Goal: Information Seeking & Learning: Learn about a topic

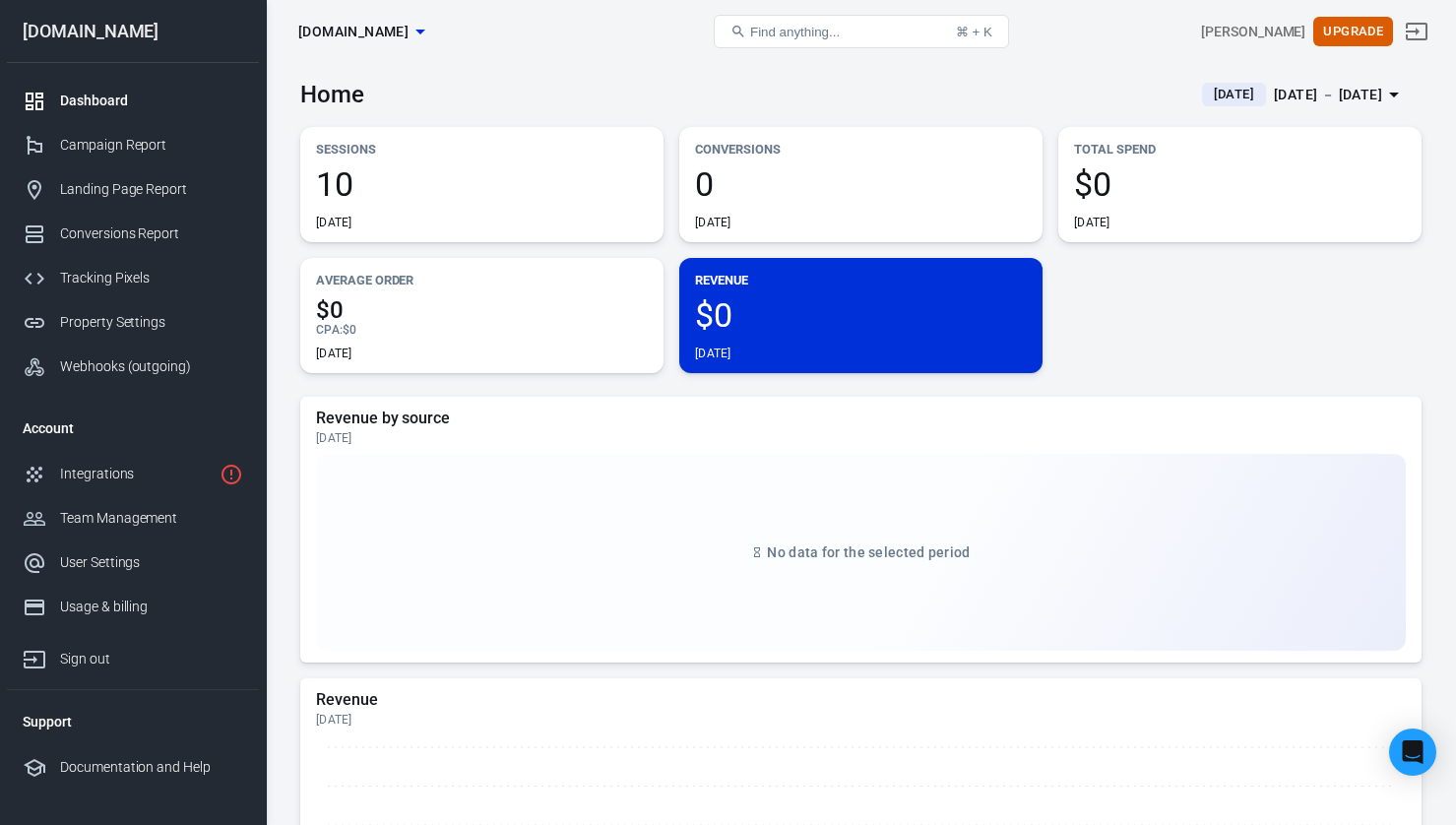
click at [373, 182] on span "10" at bounding box center [482, 184] width 332 height 34
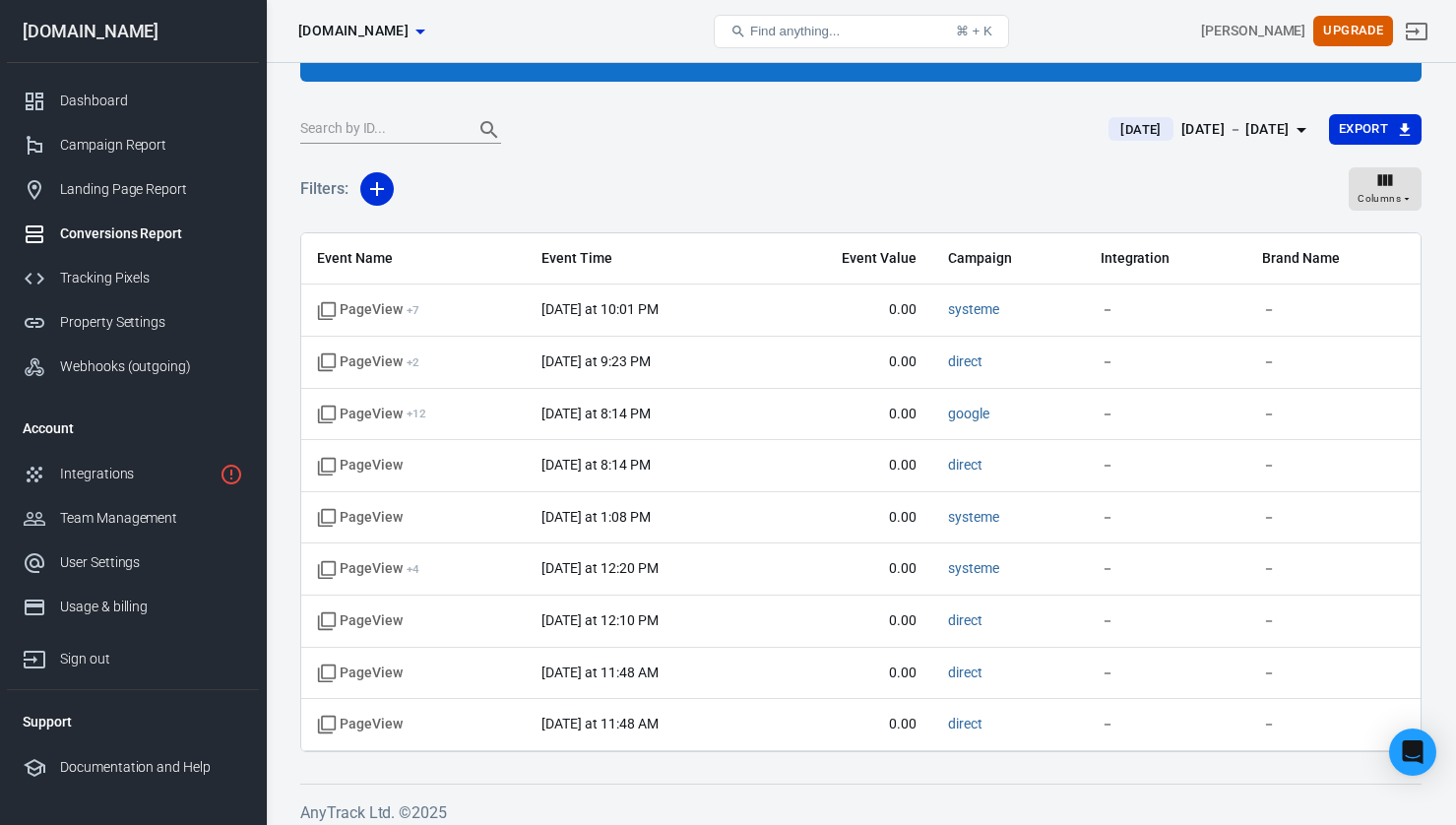
scroll to position [152, 0]
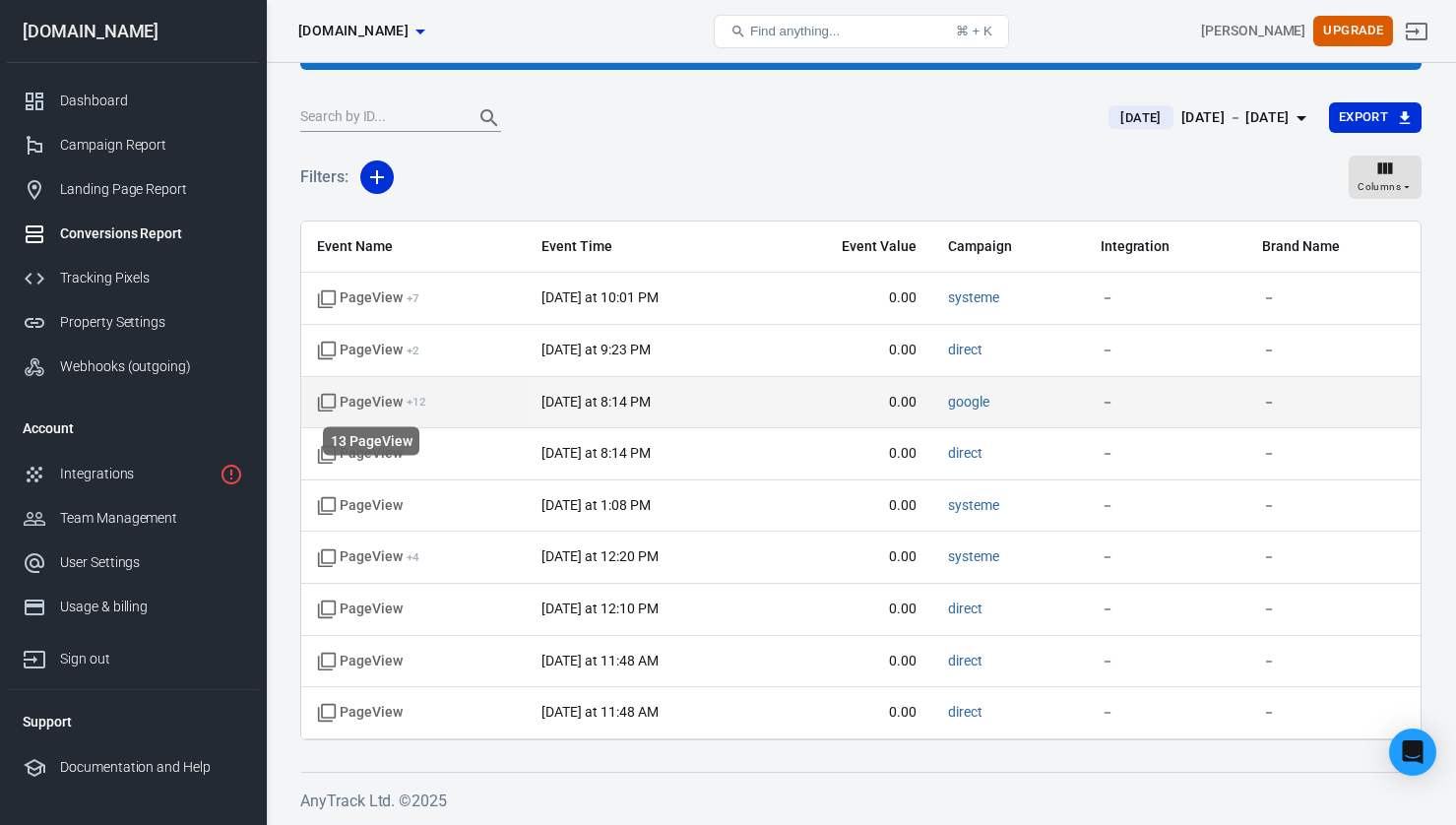
click at [390, 403] on span "PageView + 12" at bounding box center [371, 403] width 110 height 20
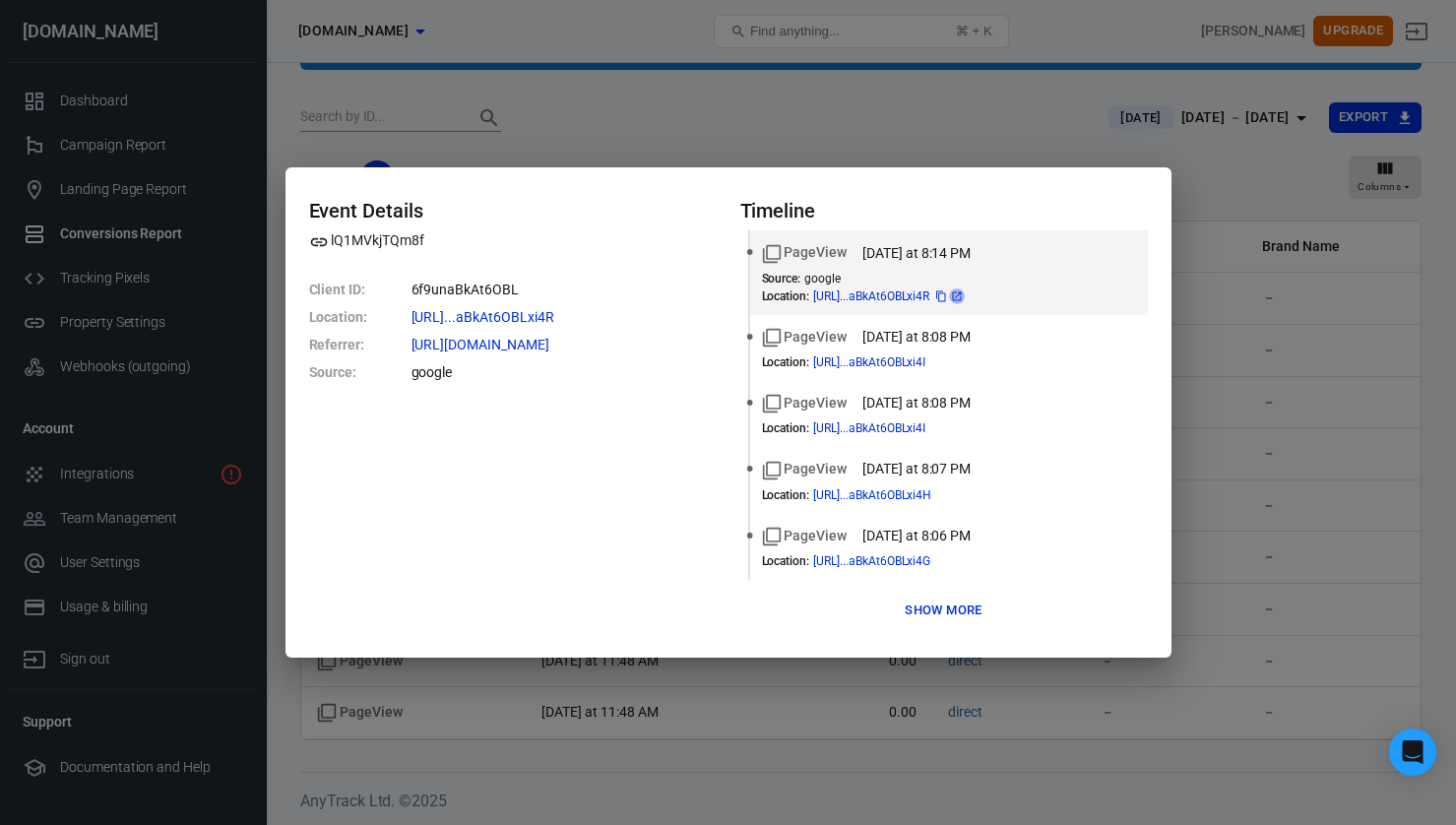
click at [963, 297] on icon at bounding box center [957, 296] width 12 height 12
click at [958, 364] on icon at bounding box center [953, 362] width 9 height 9
click at [930, 618] on button "Show more" at bounding box center [943, 611] width 87 height 31
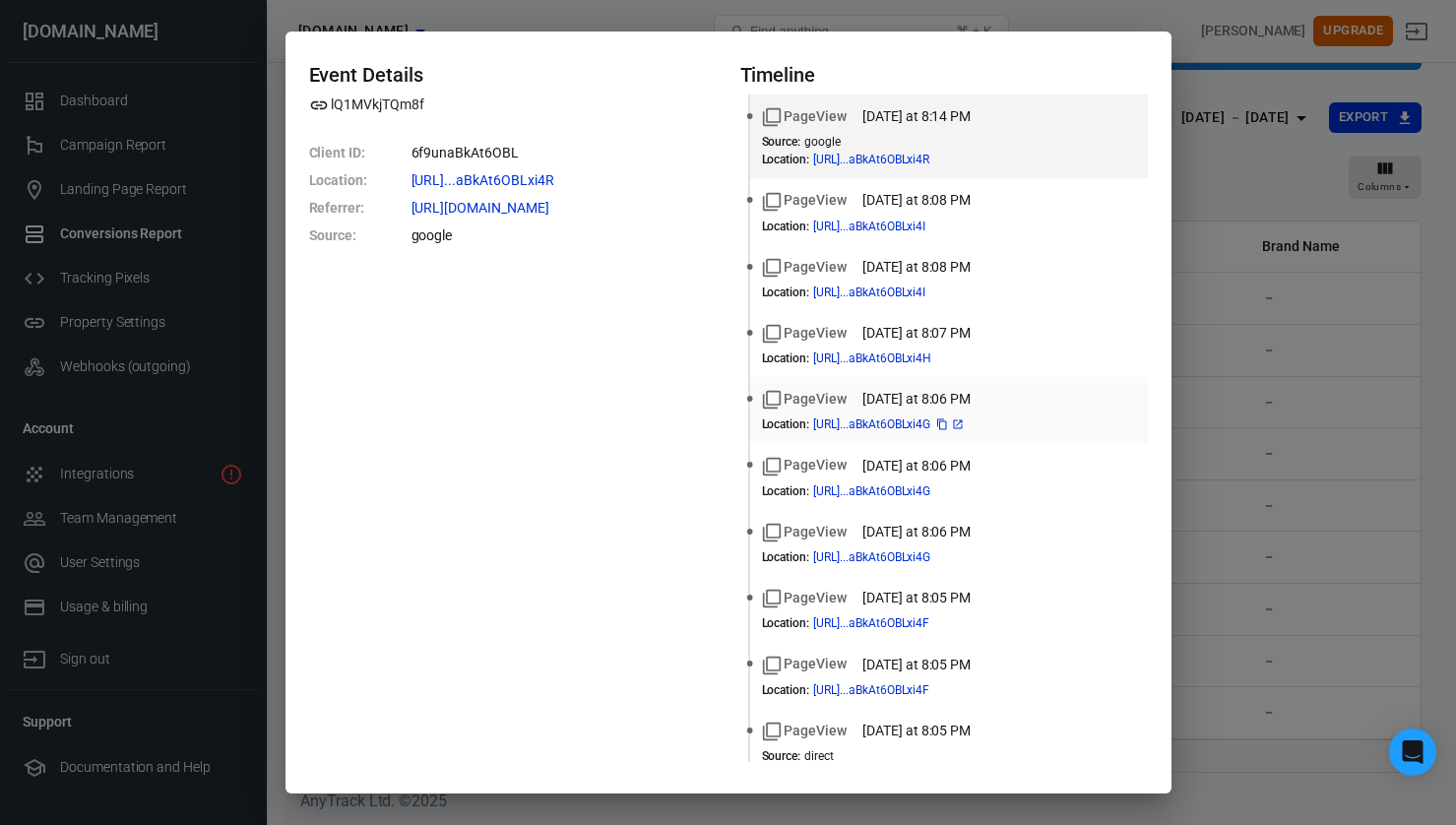
click at [964, 423] on icon at bounding box center [958, 424] width 12 height 12
click at [586, 178] on icon at bounding box center [581, 180] width 9 height 9
click at [1233, 126] on div "Event Details lQ1MVkjTQm8f Client ID : 6f9unaBkAt6OBL Location : https://www.th…" at bounding box center [728, 412] width 1456 height 825
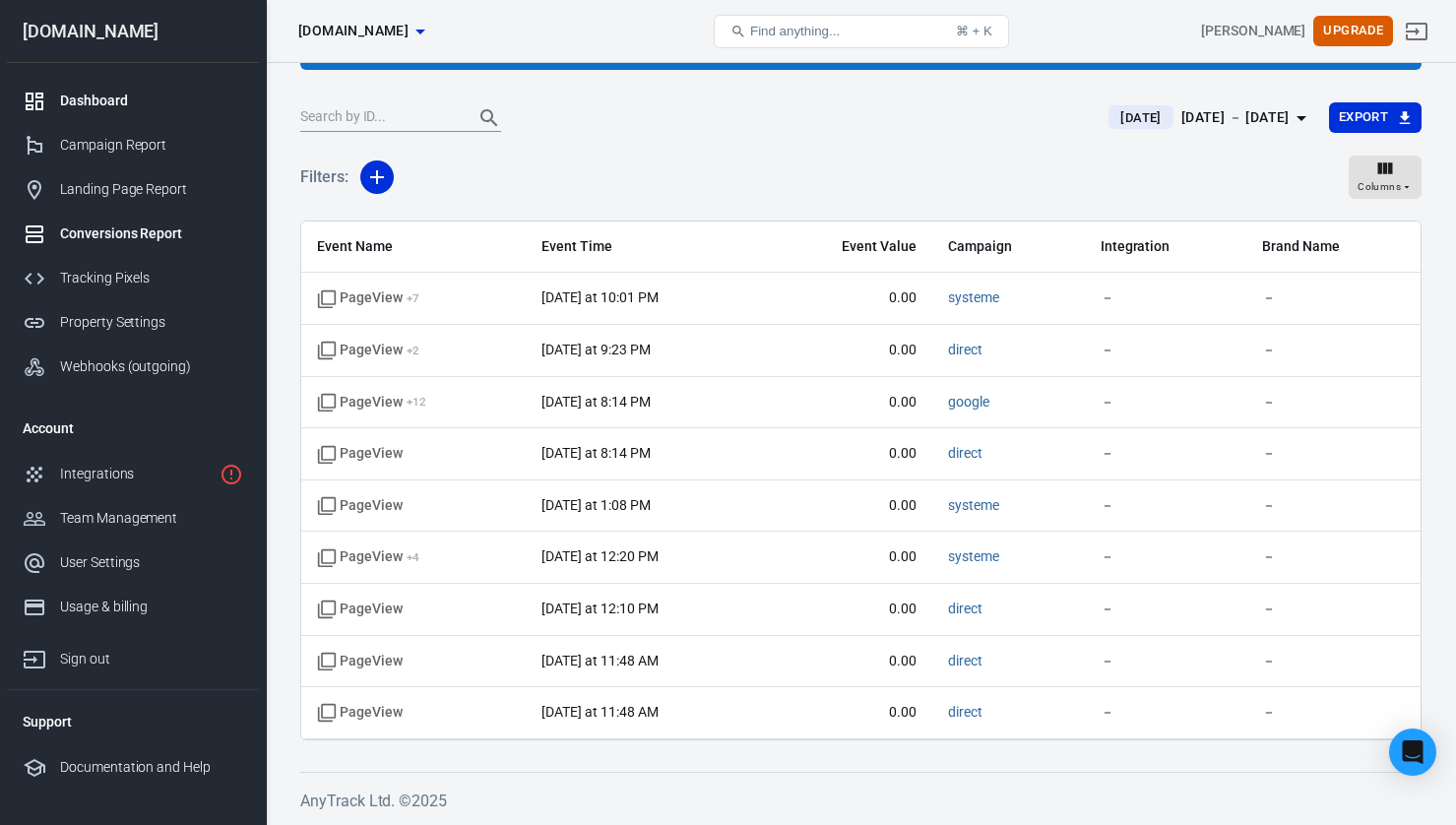
click at [104, 113] on link "Dashboard" at bounding box center [132, 101] width 252 height 44
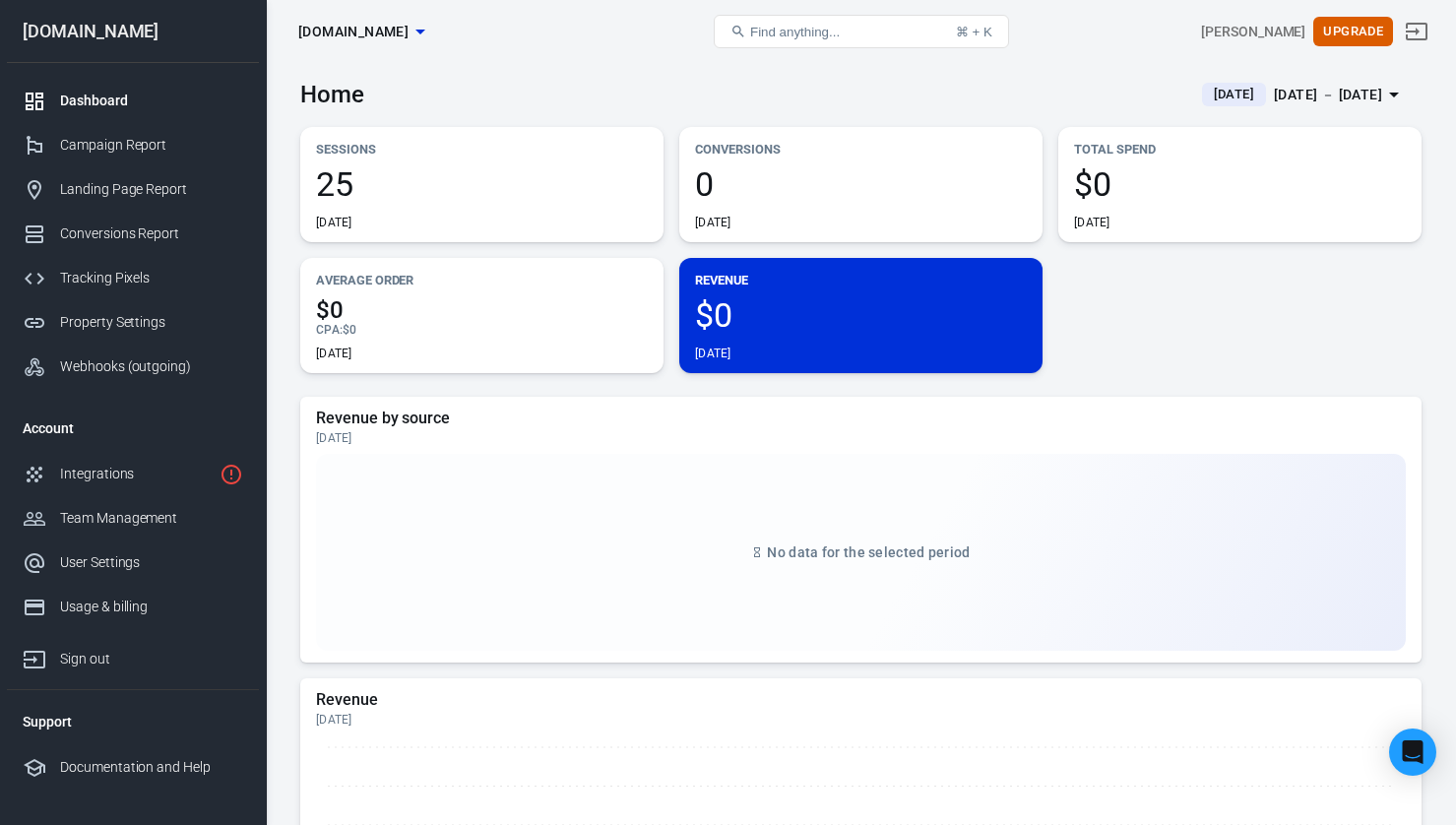
click at [439, 197] on span "25" at bounding box center [482, 184] width 332 height 34
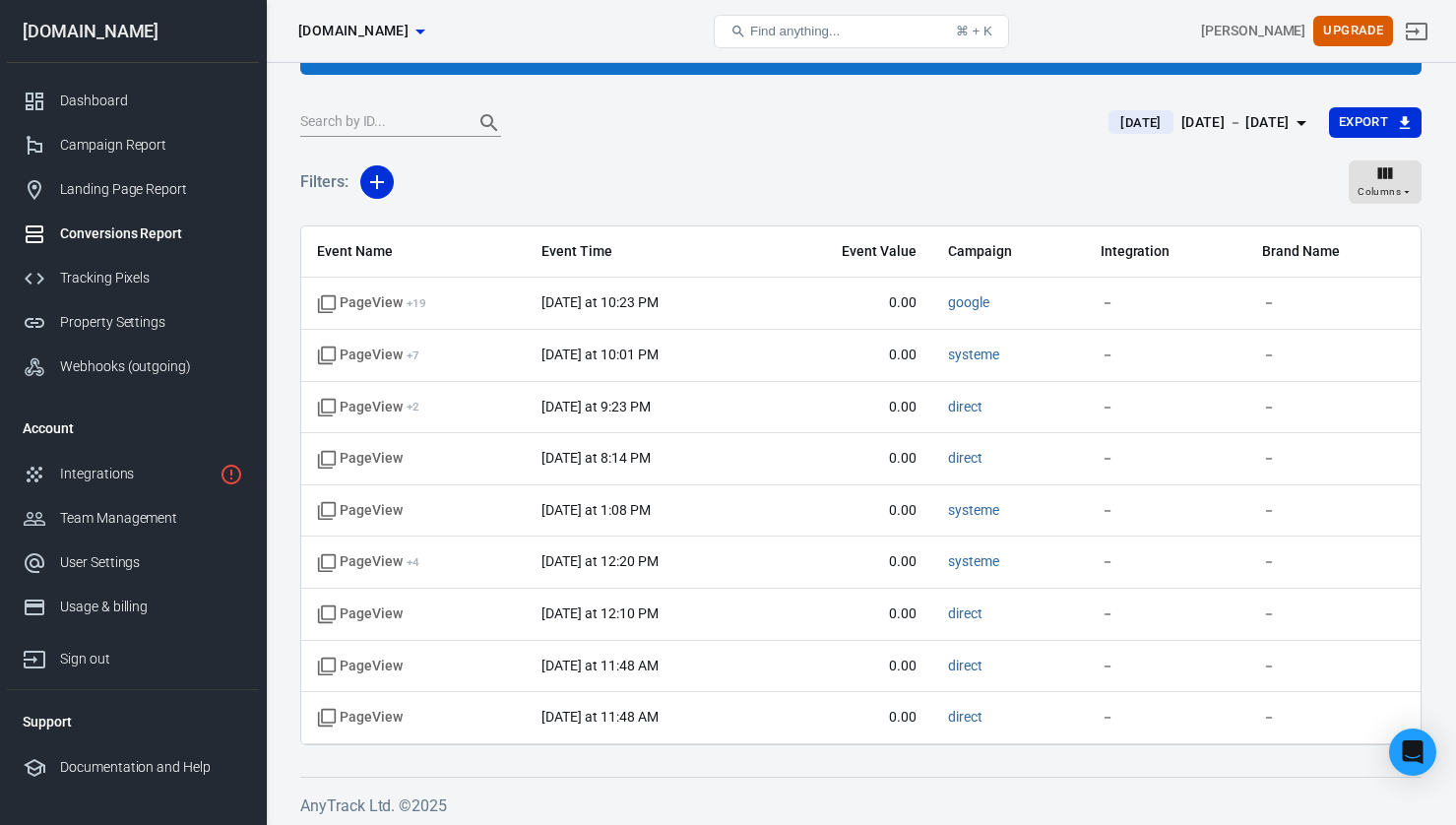
scroll to position [152, 0]
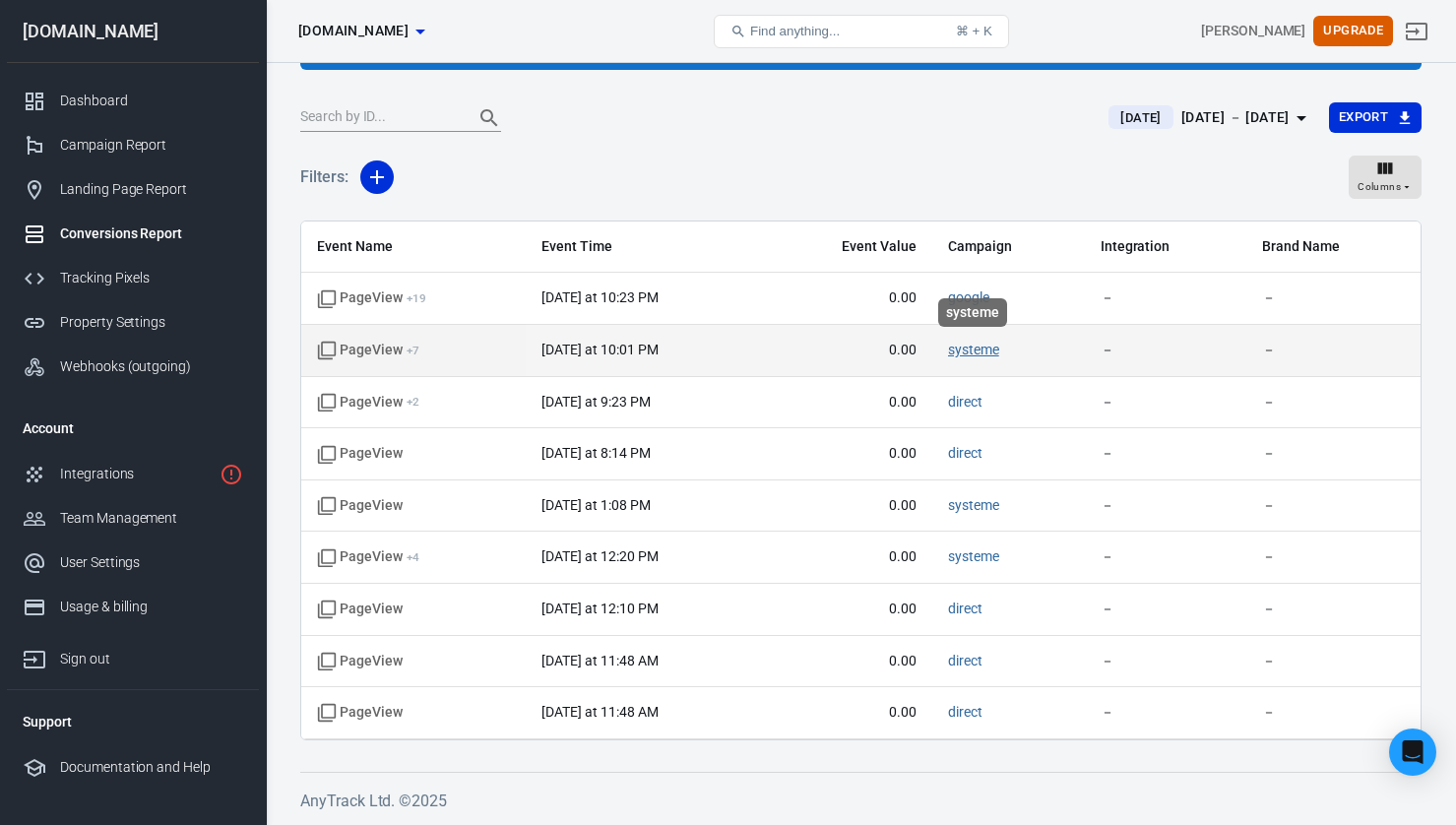
click at [978, 352] on link "systeme" at bounding box center [974, 350] width 51 height 16
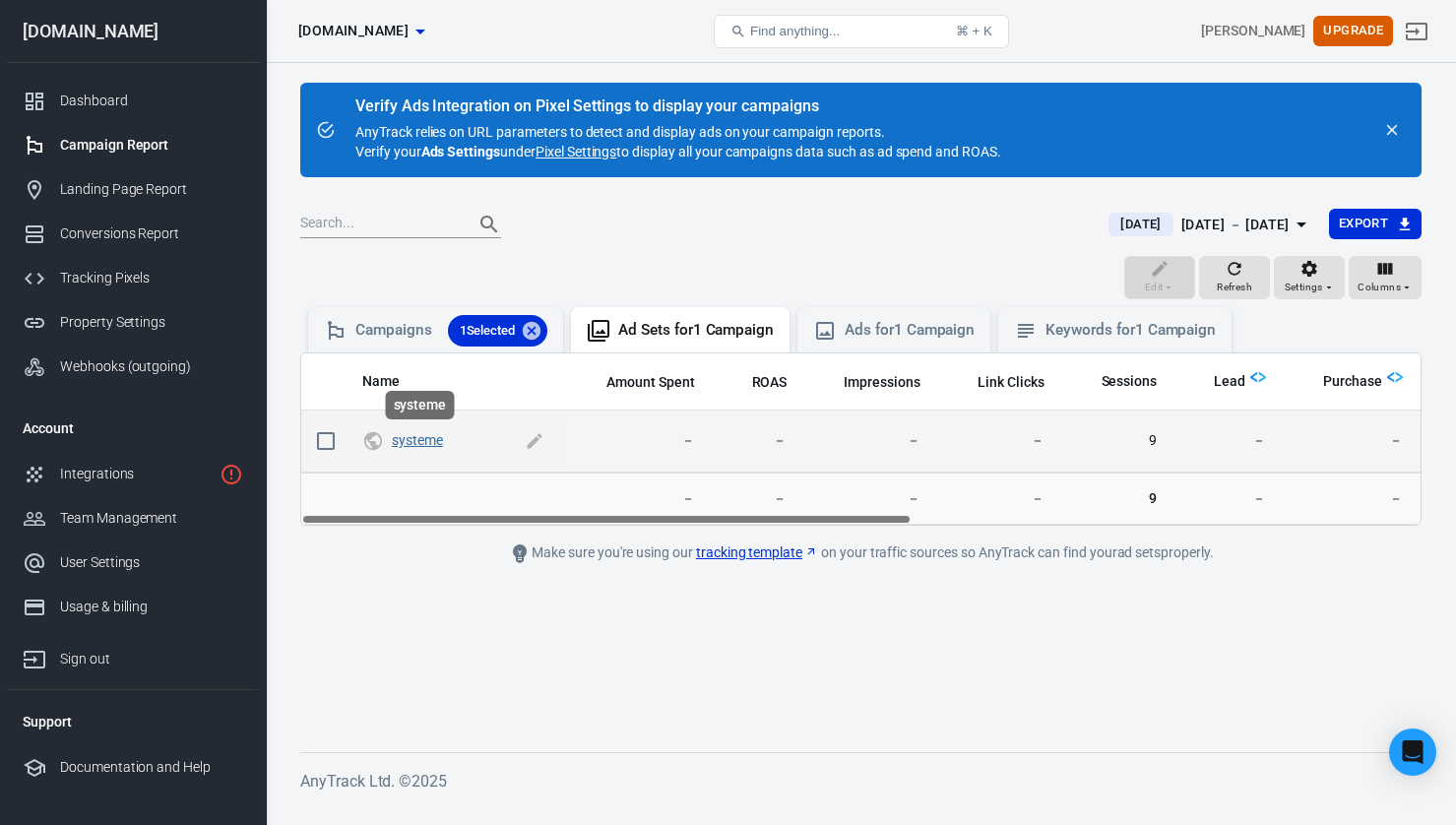
click at [419, 441] on link "systeme" at bounding box center [418, 440] width 51 height 16
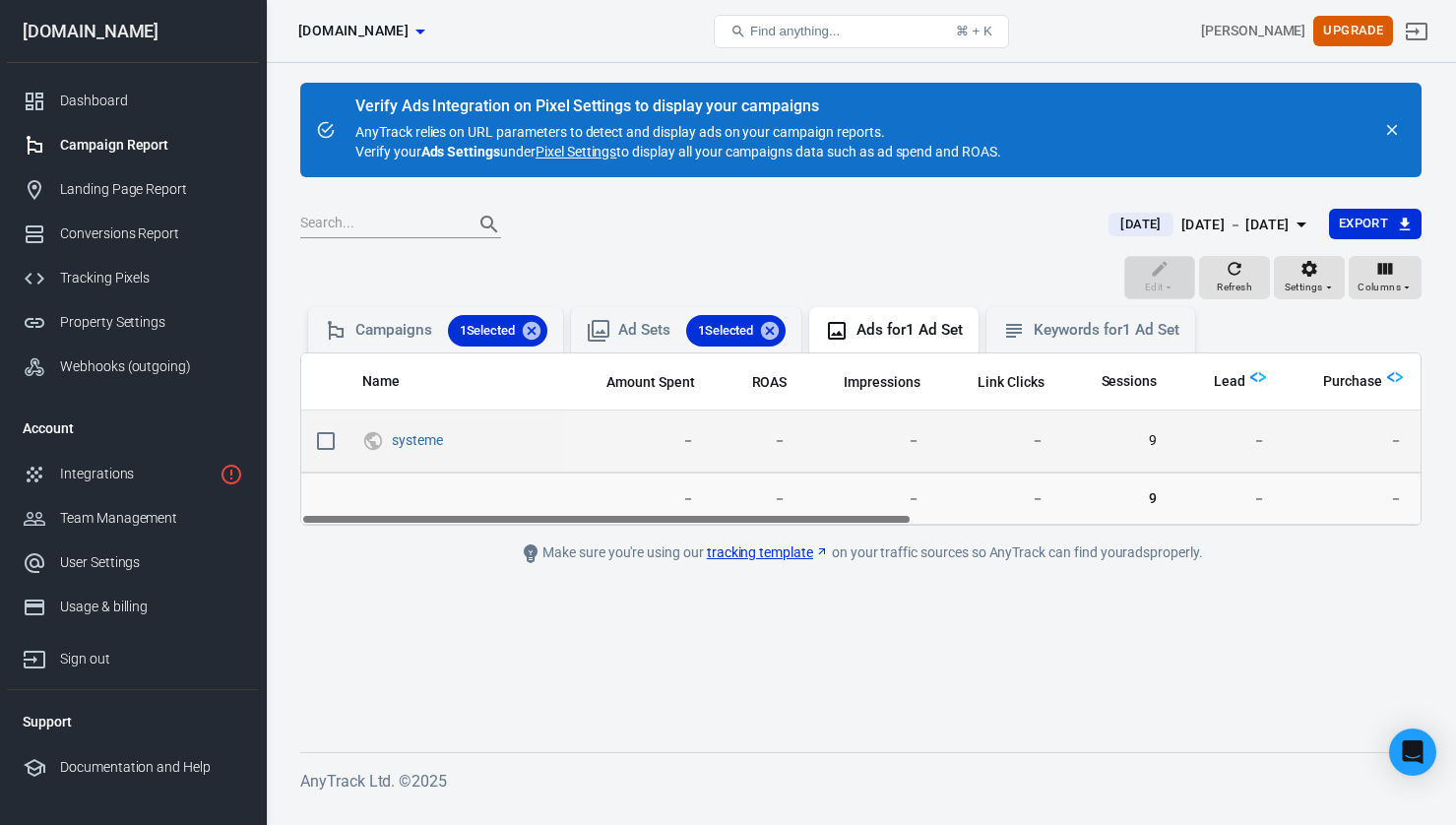
click at [333, 439] on input "scrollable content" at bounding box center [326, 441] width 41 height 41
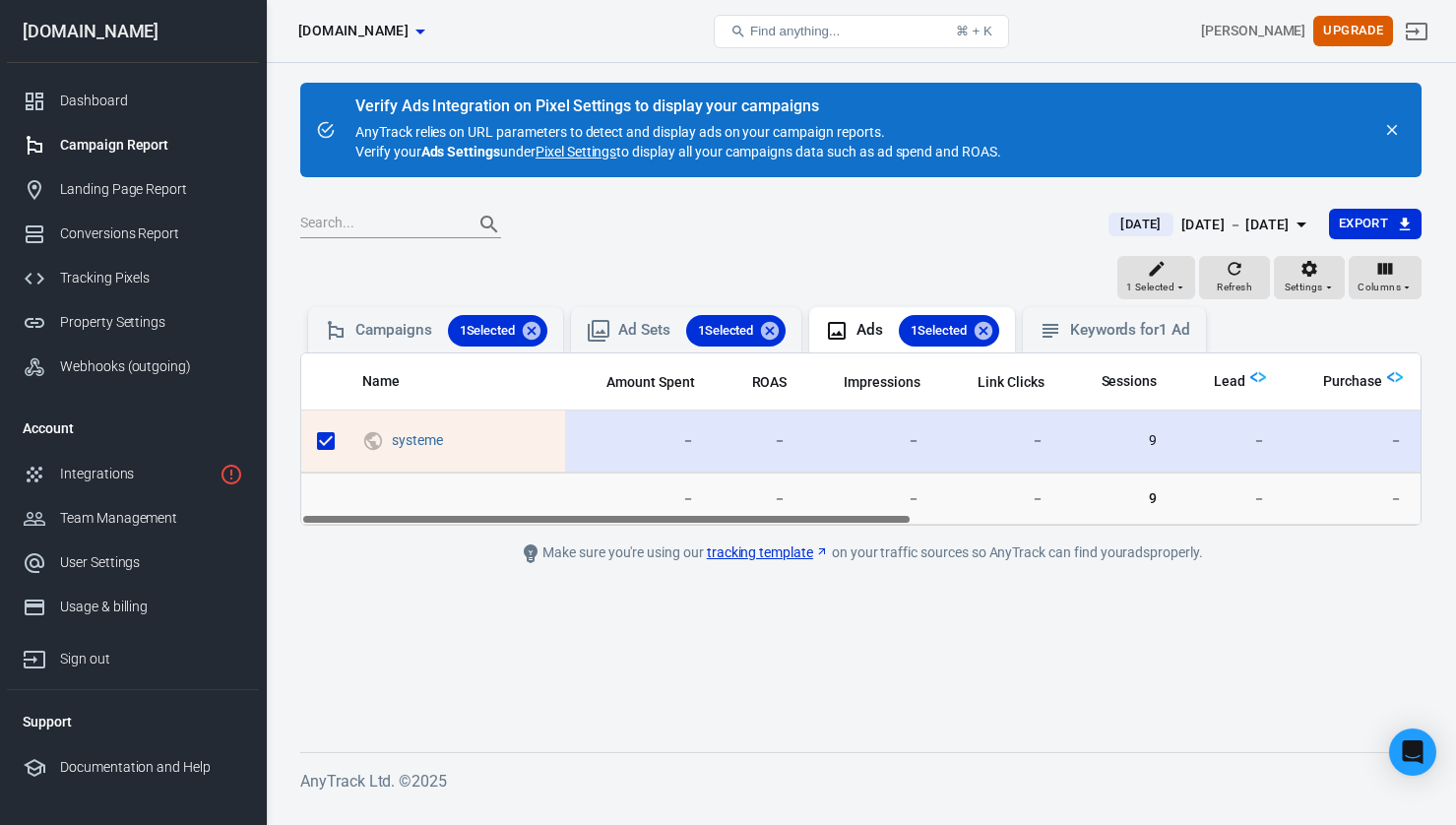
click at [333, 439] on input "scrollable content" at bounding box center [326, 441] width 41 height 41
checkbox input "false"
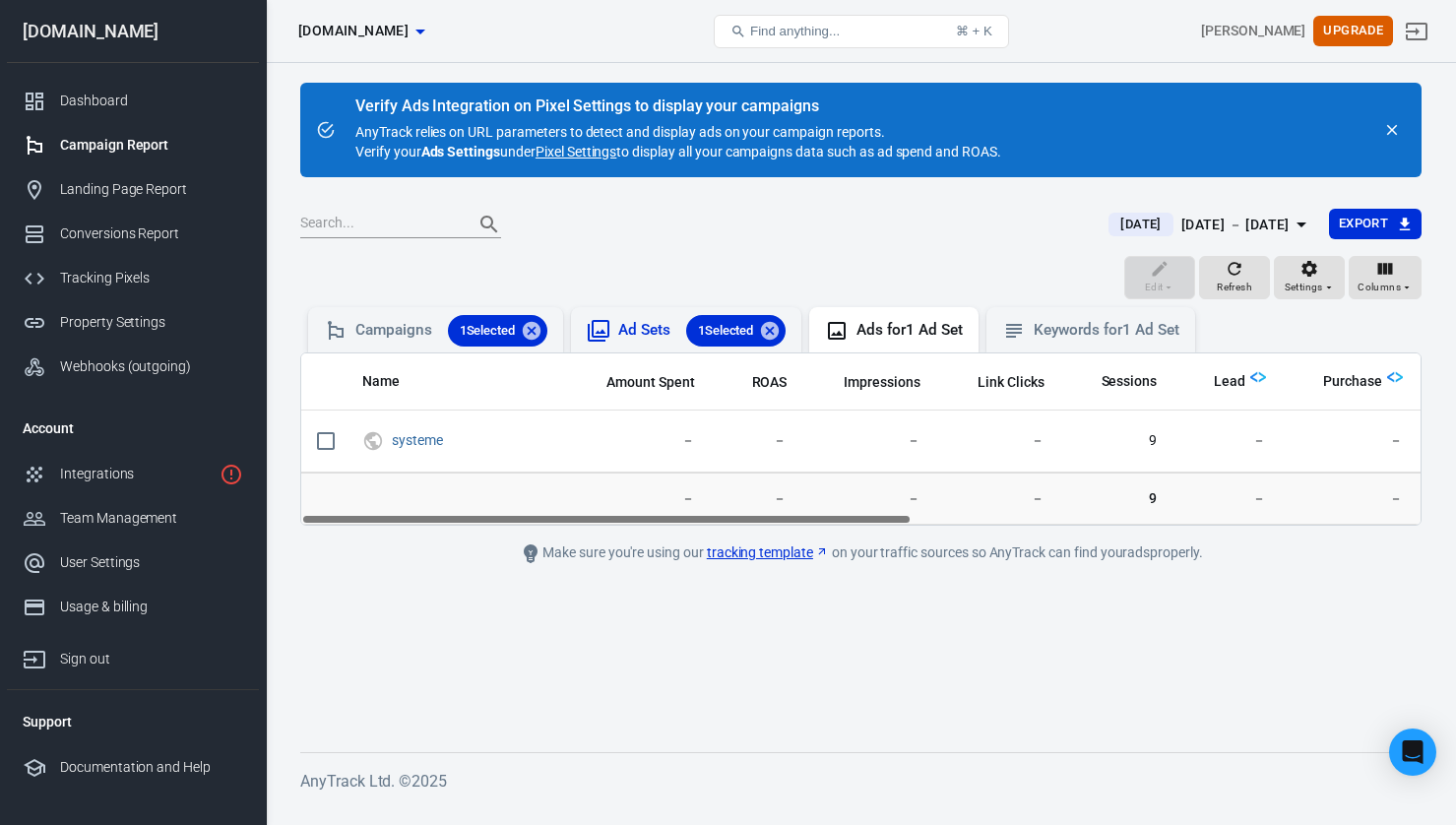
click at [650, 331] on div "Ad Sets 1 Selected" at bounding box center [701, 331] width 167 height 32
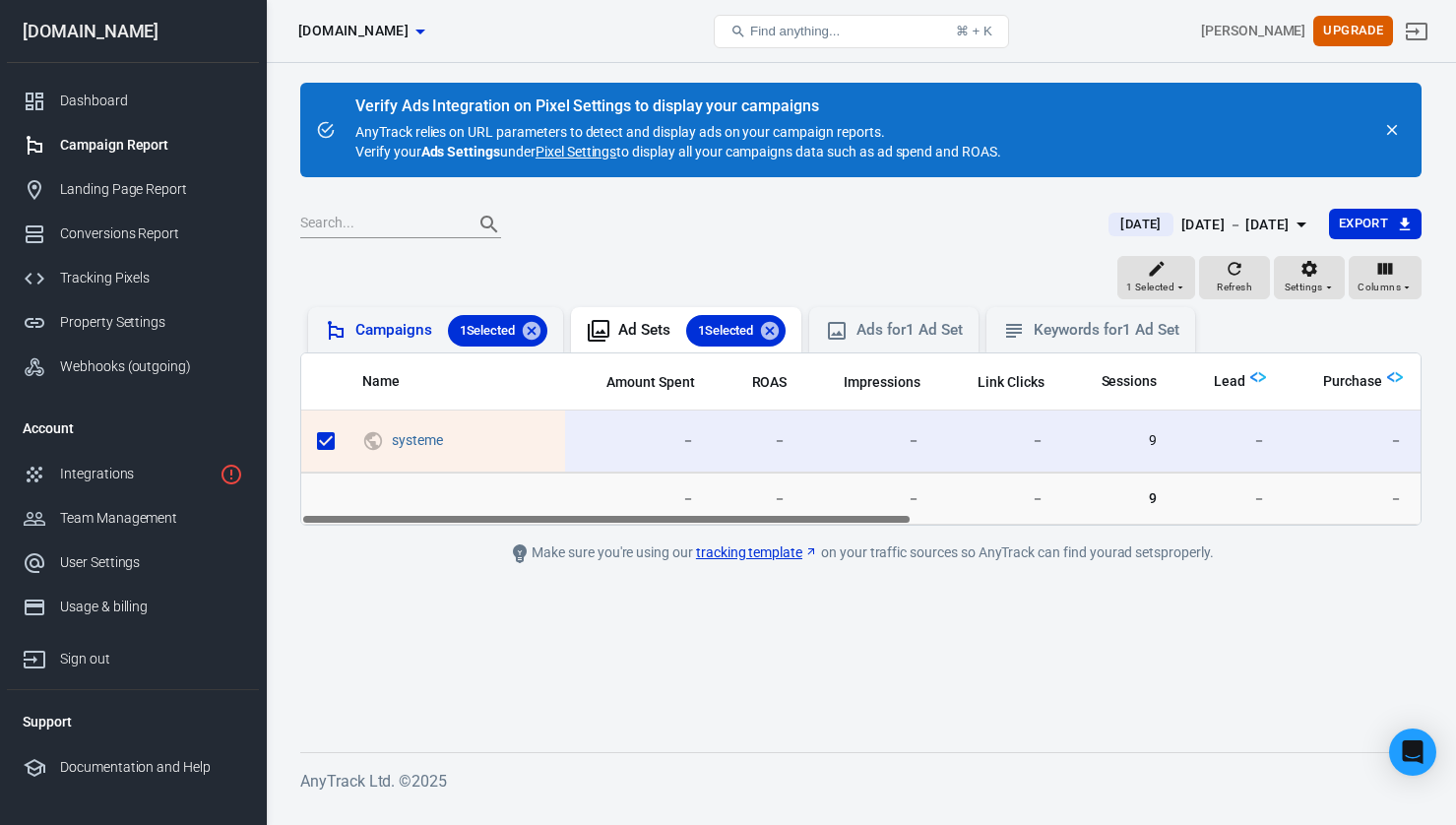
click at [404, 341] on div "Campaigns 1 Selected" at bounding box center [451, 331] width 192 height 32
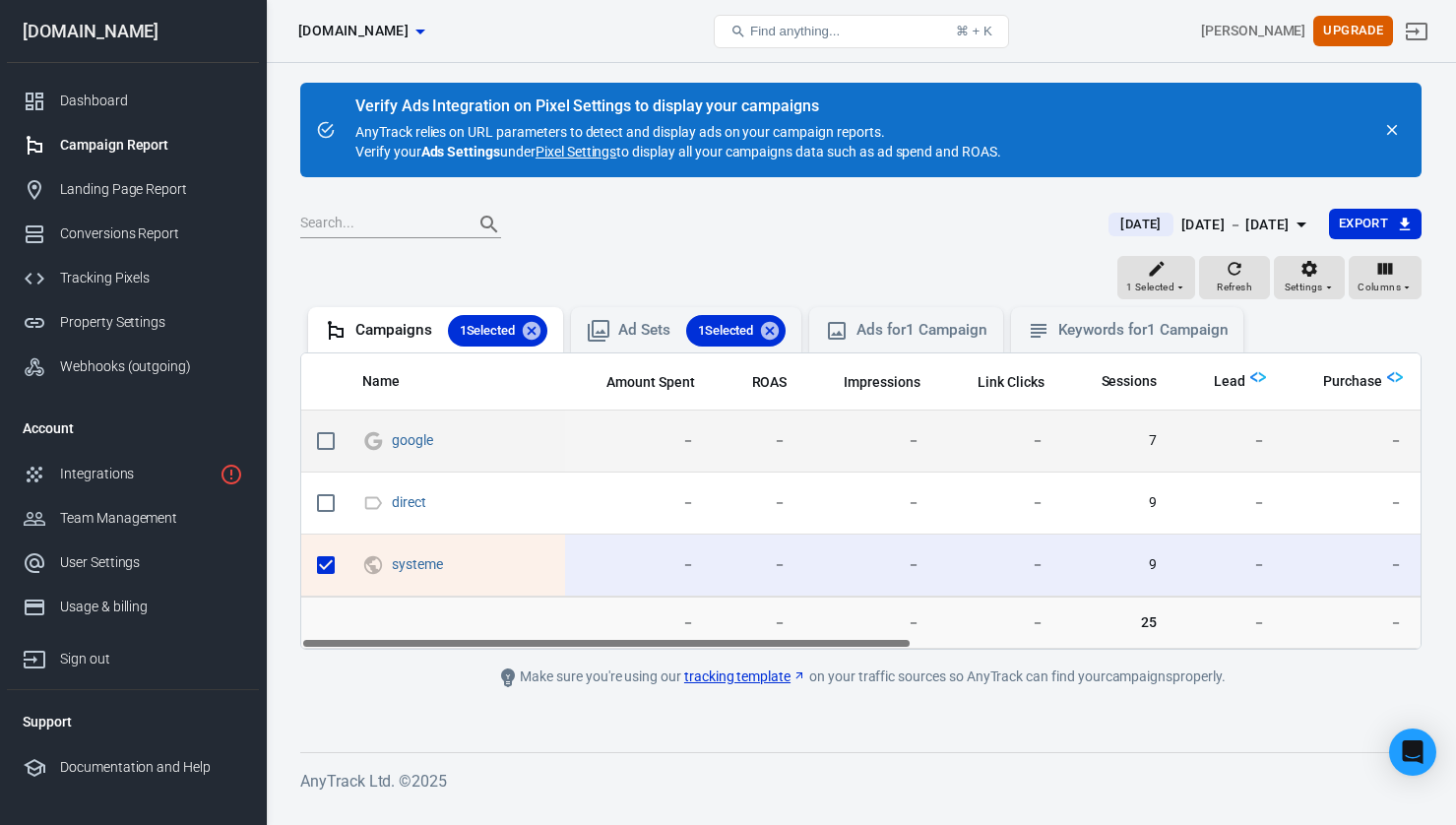
click at [1152, 444] on span "7" at bounding box center [1116, 441] width 82 height 20
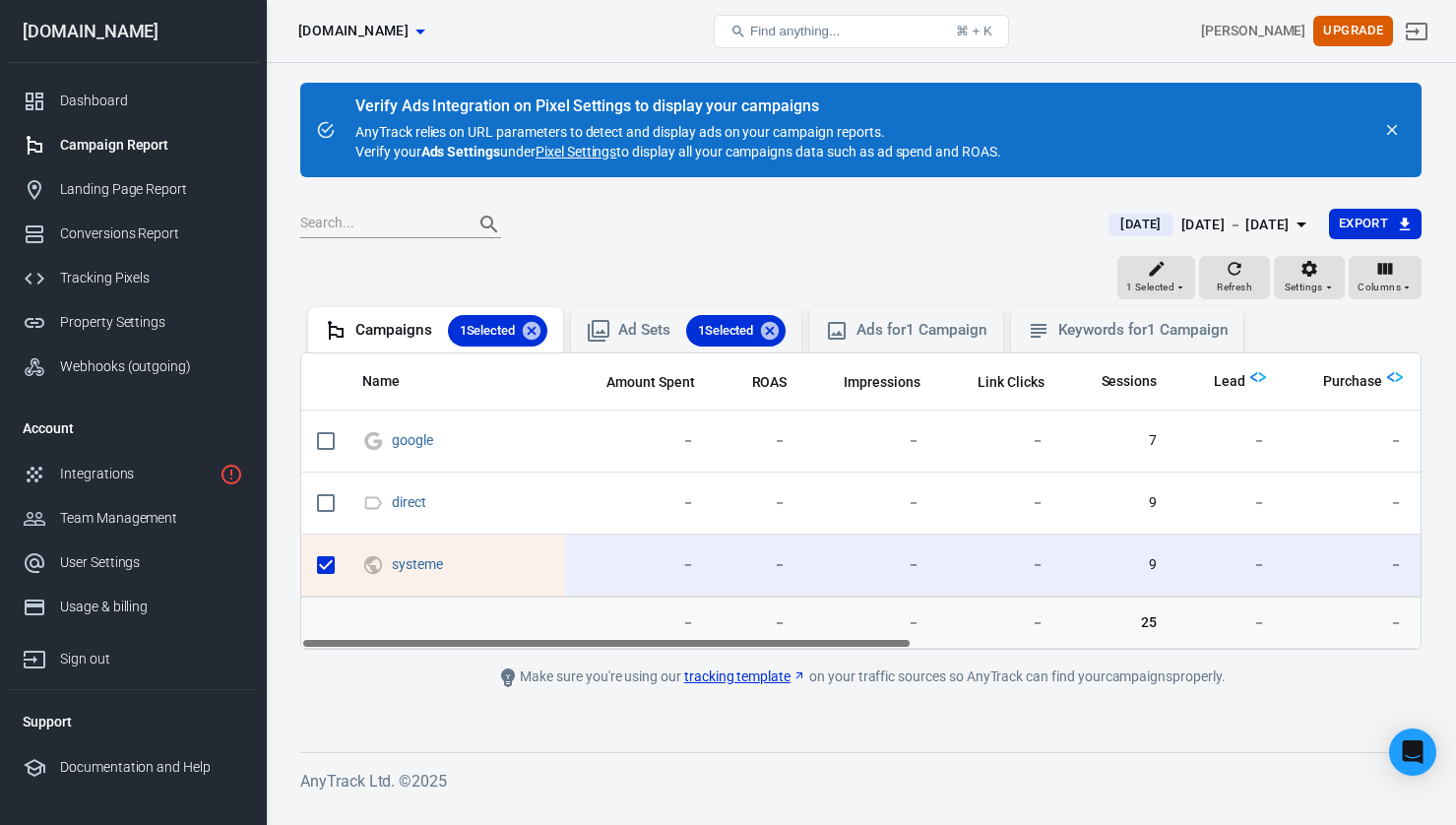
click at [716, 677] on link "tracking template" at bounding box center [746, 677] width 122 height 21
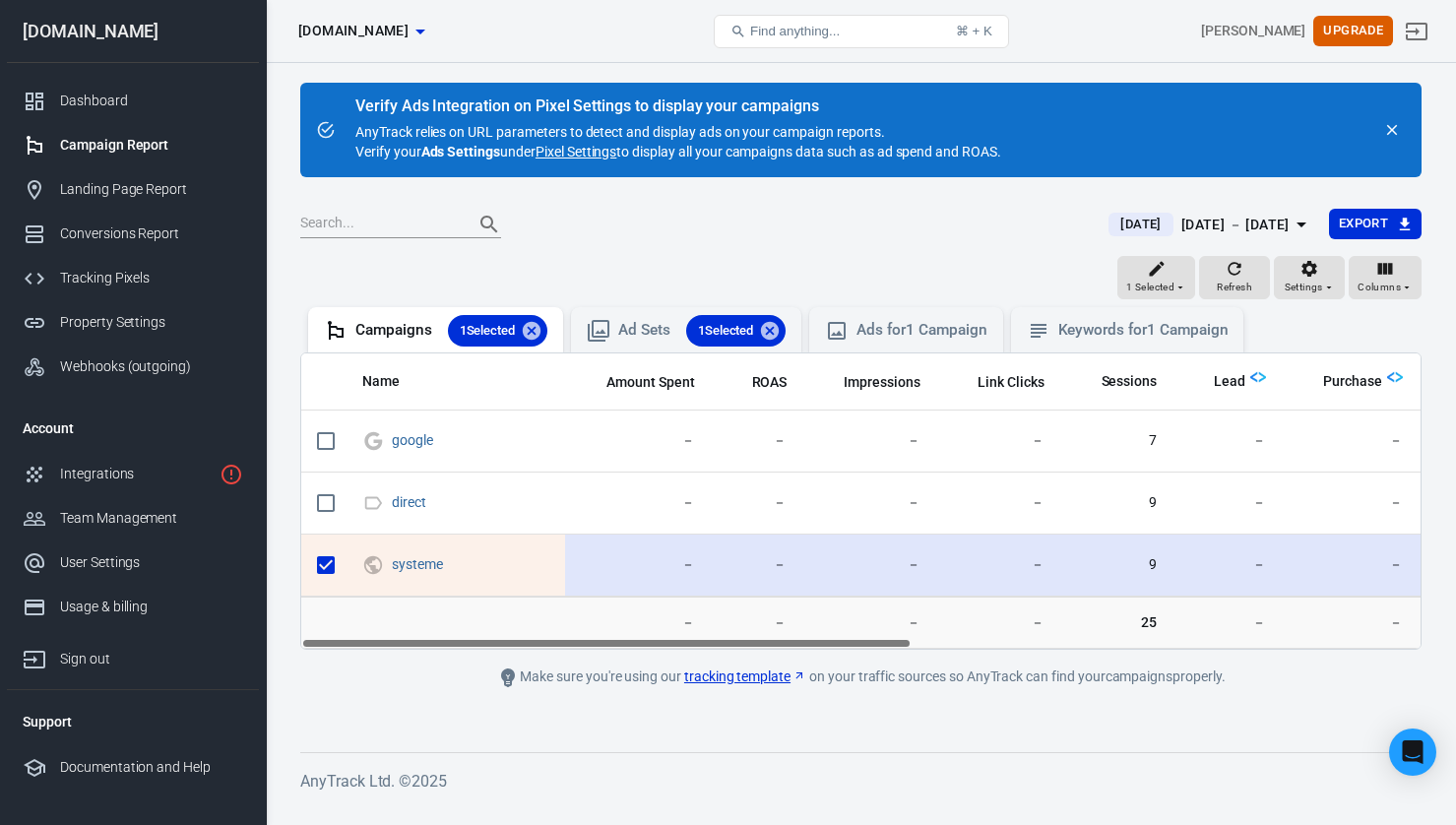
click at [327, 563] on input "scrollable content" at bounding box center [326, 565] width 41 height 41
checkbox input "false"
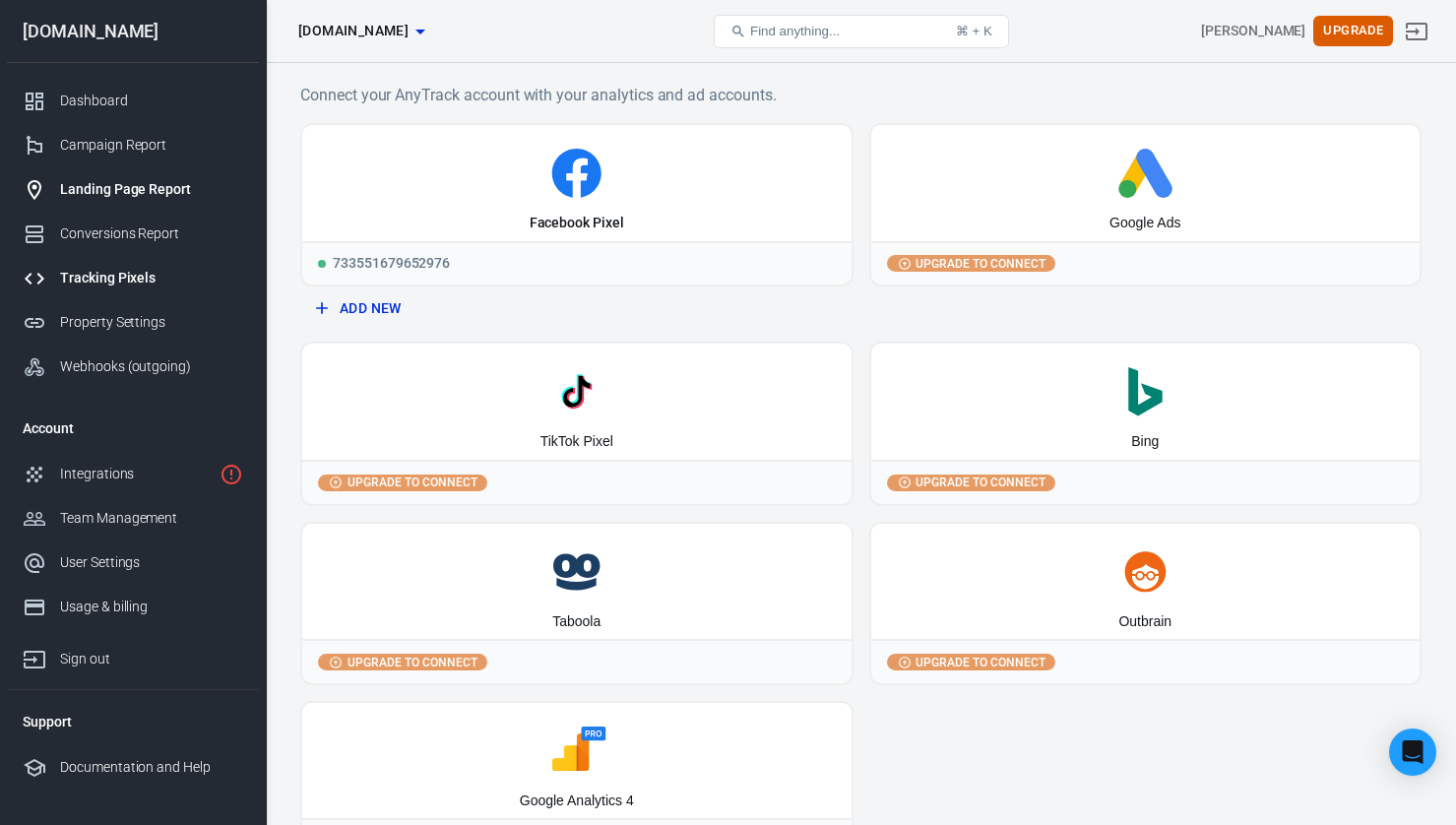
click at [141, 190] on div "Landing Page Report" at bounding box center [151, 189] width 183 height 21
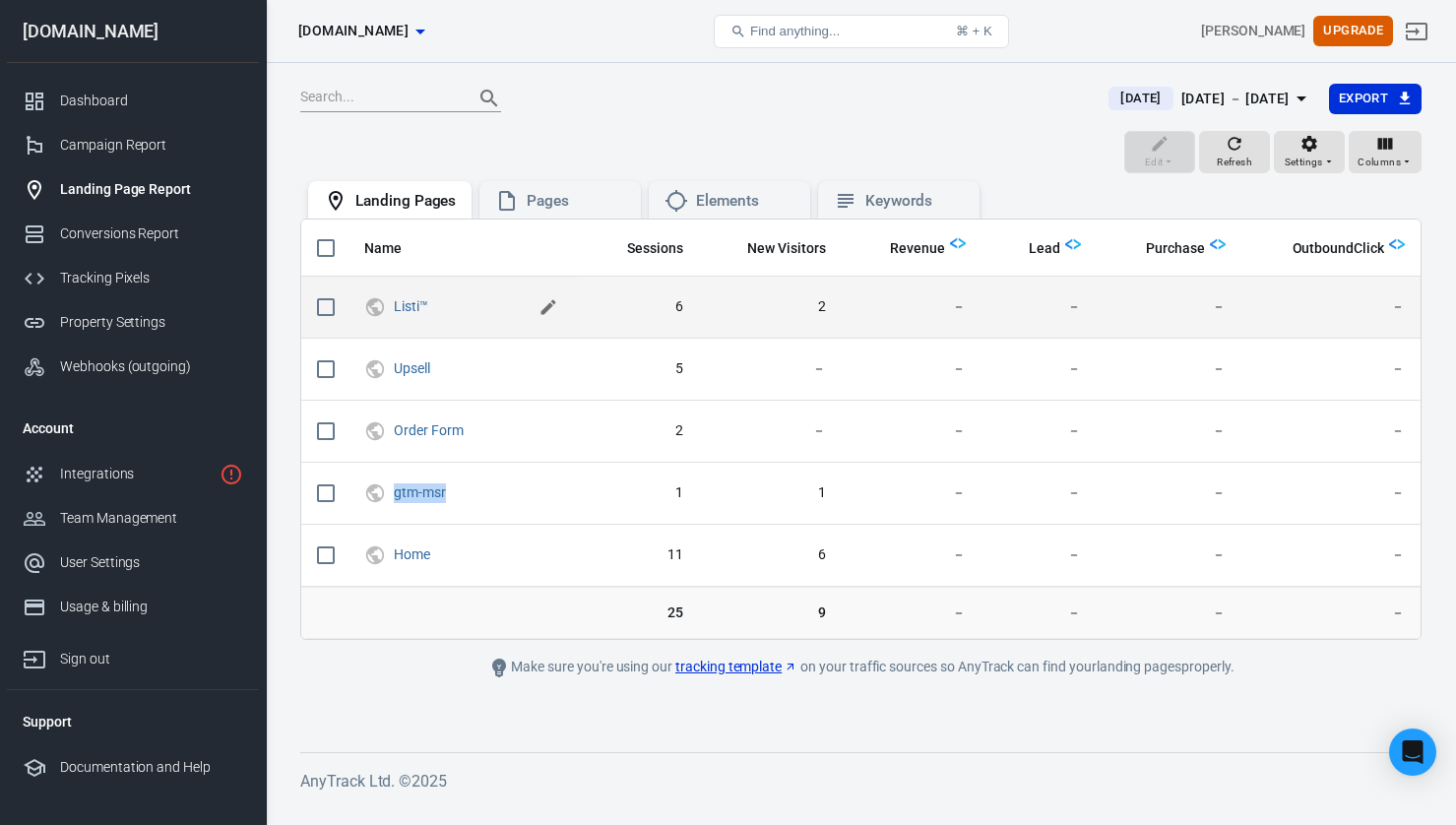
click at [549, 303] on icon "scrollable content" at bounding box center [548, 307] width 20 height 20
click at [570, 308] on icon "scrollable content" at bounding box center [581, 306] width 24 height 24
click at [556, 198] on div "Pages" at bounding box center [576, 201] width 99 height 21
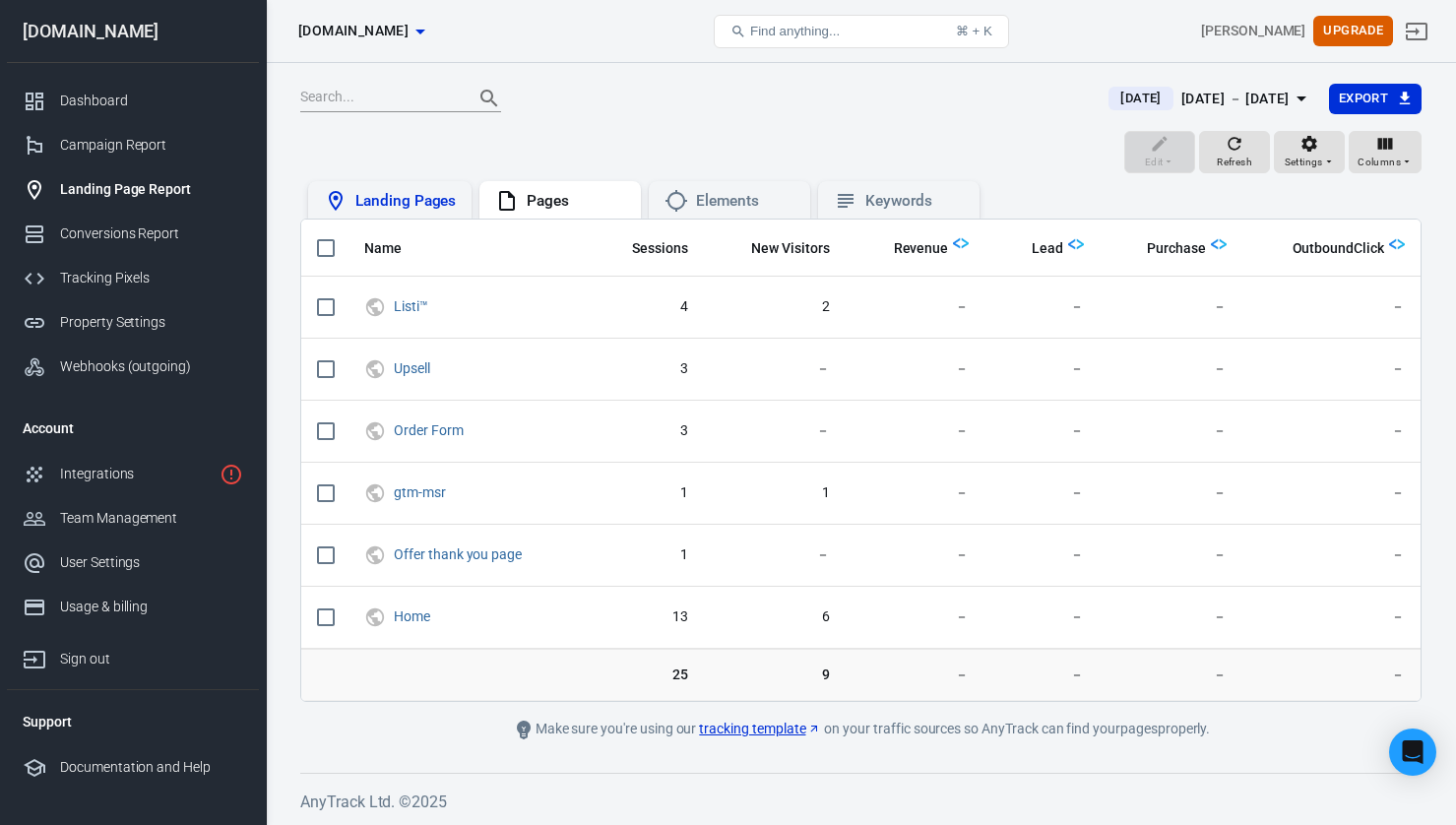
click at [407, 210] on div "Landing Pages" at bounding box center [406, 201] width 101 height 21
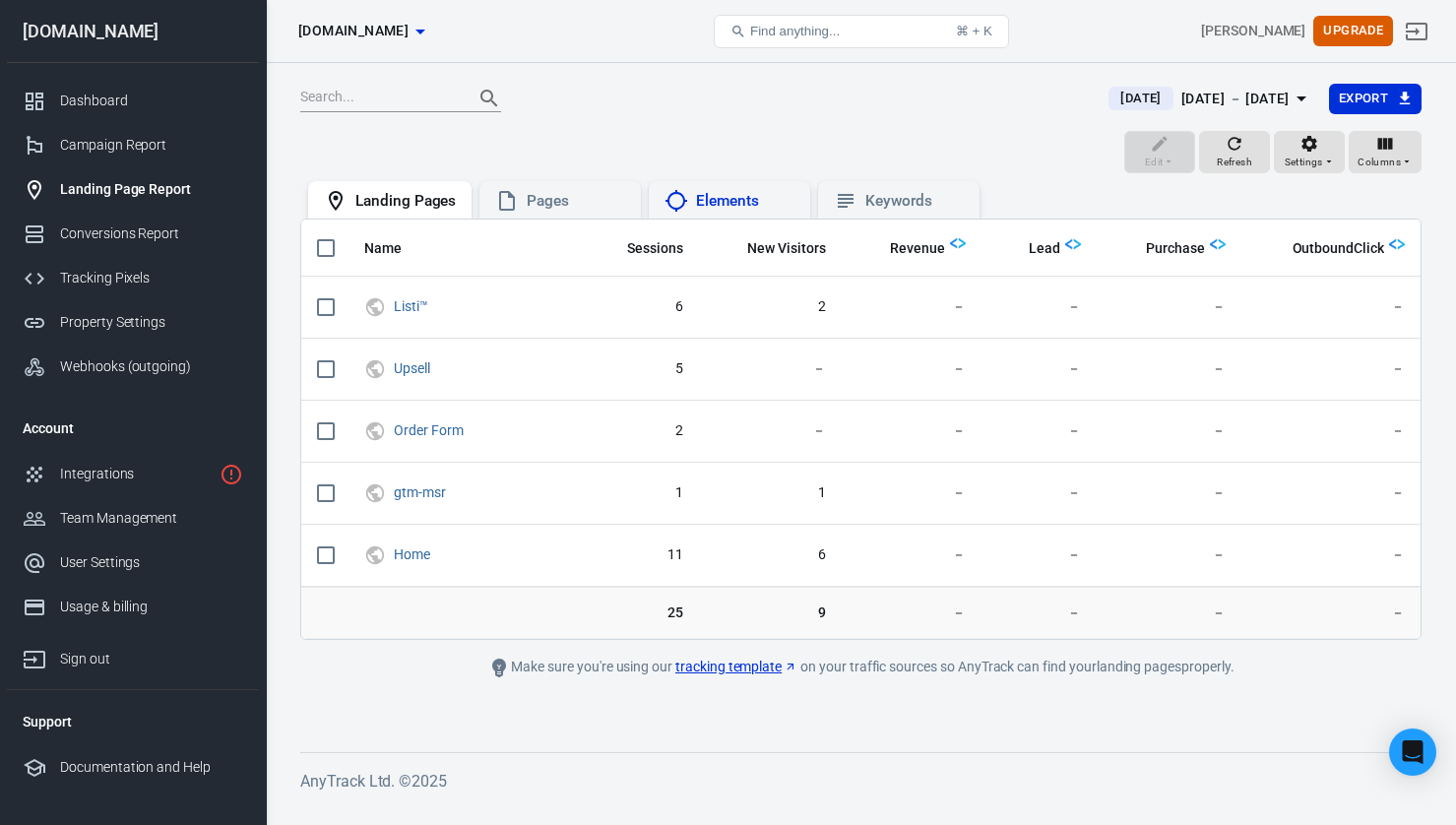
click at [710, 195] on div "Elements" at bounding box center [745, 201] width 99 height 21
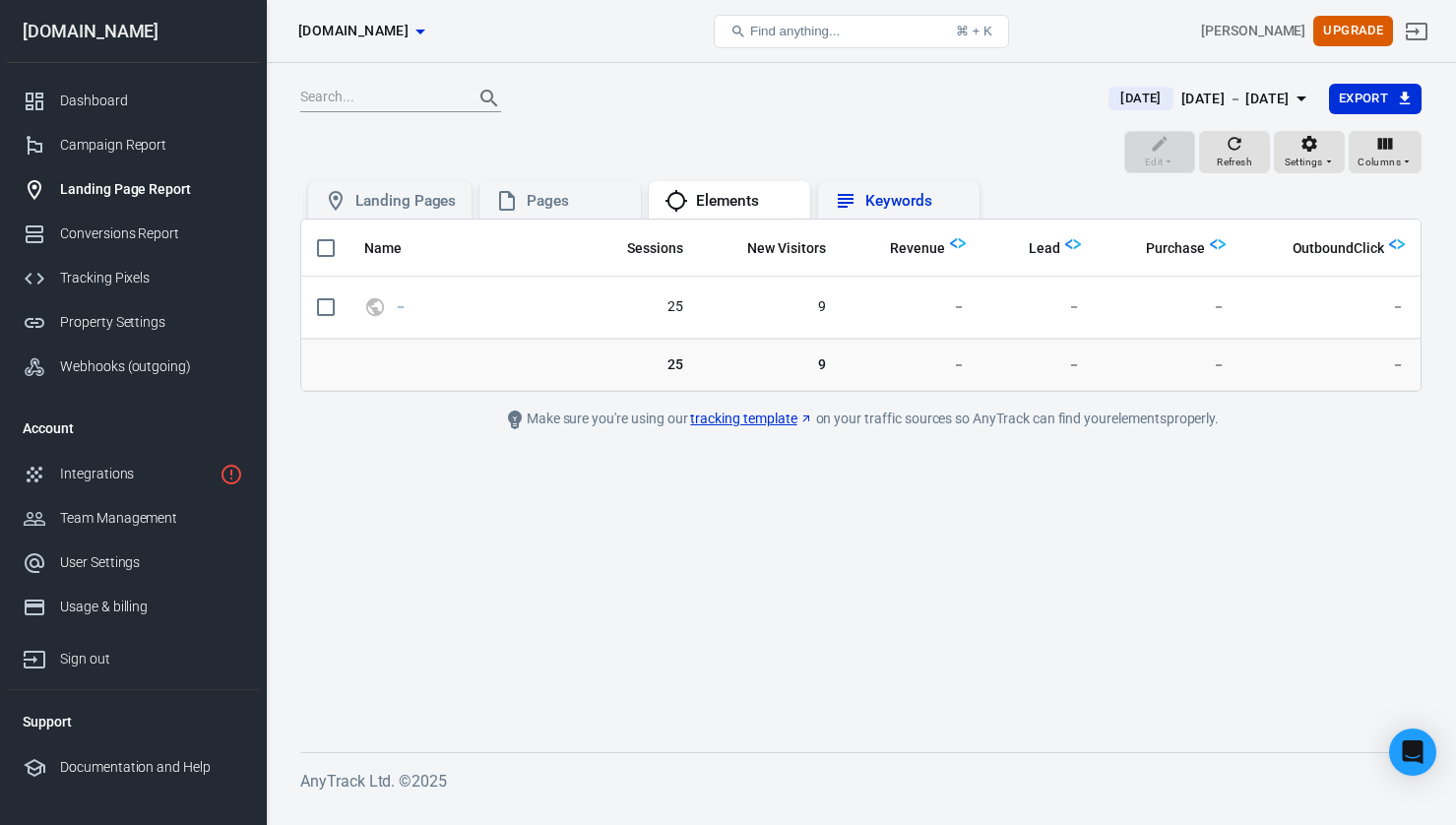
click at [892, 194] on div "Keywords" at bounding box center [915, 201] width 99 height 21
click at [743, 199] on div "Elements" at bounding box center [745, 201] width 99 height 21
click at [126, 230] on div "Conversions Report" at bounding box center [151, 233] width 183 height 21
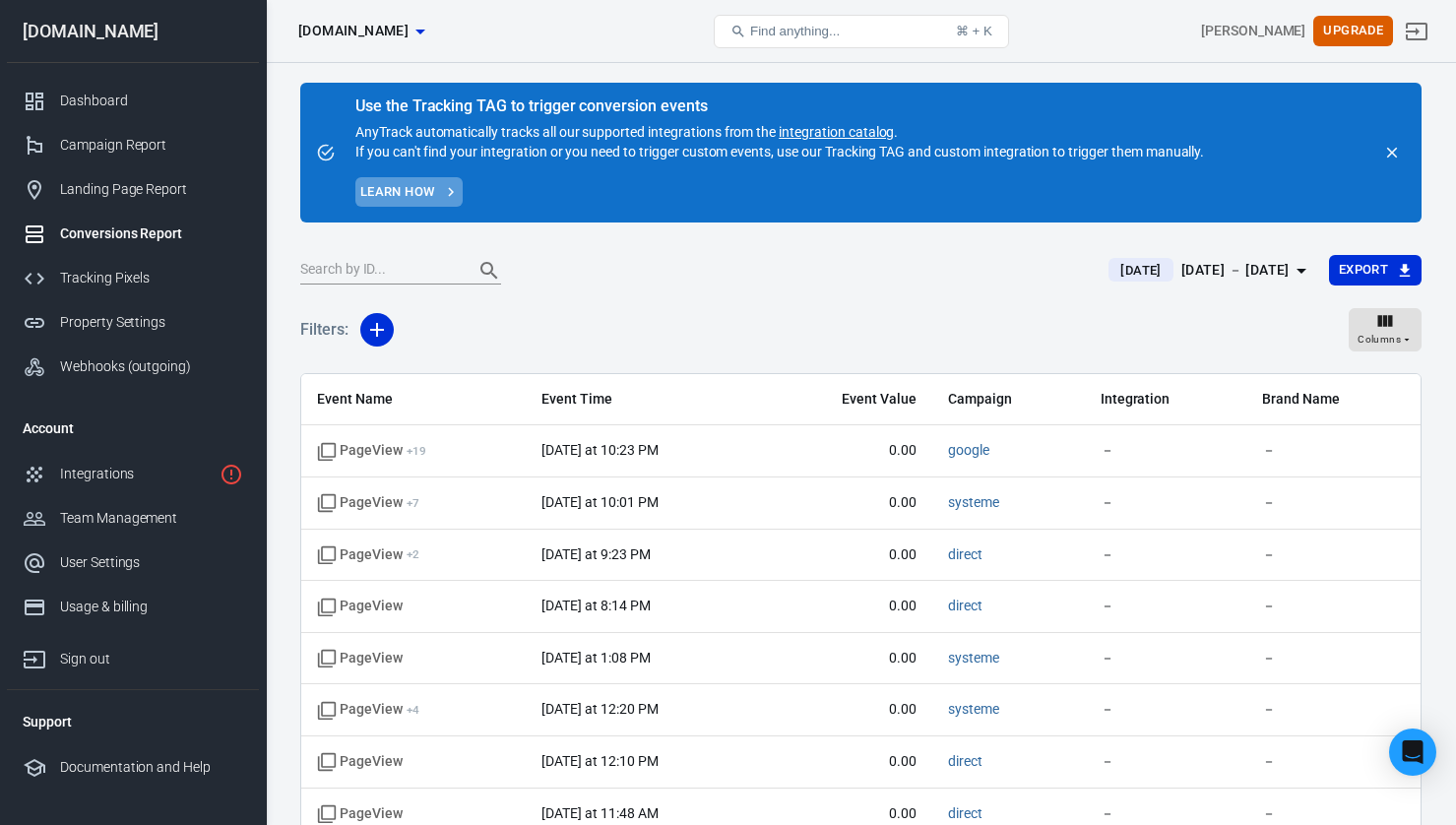
click at [419, 189] on link "Learn how" at bounding box center [409, 192] width 108 height 31
click at [106, 265] on link "Tracking Pixels" at bounding box center [132, 278] width 252 height 44
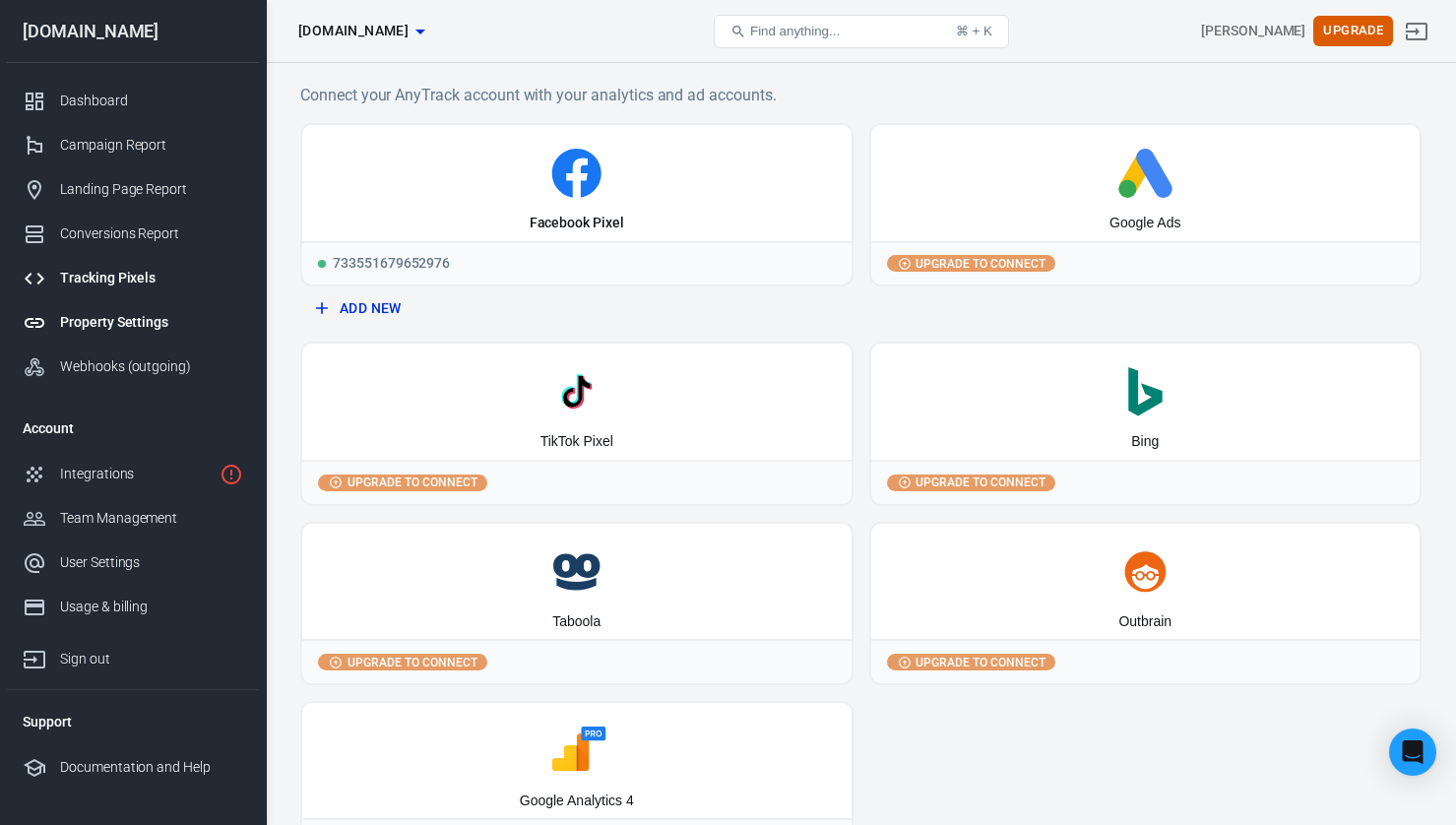
click at [75, 329] on div "Property Settings" at bounding box center [151, 322] width 183 height 21
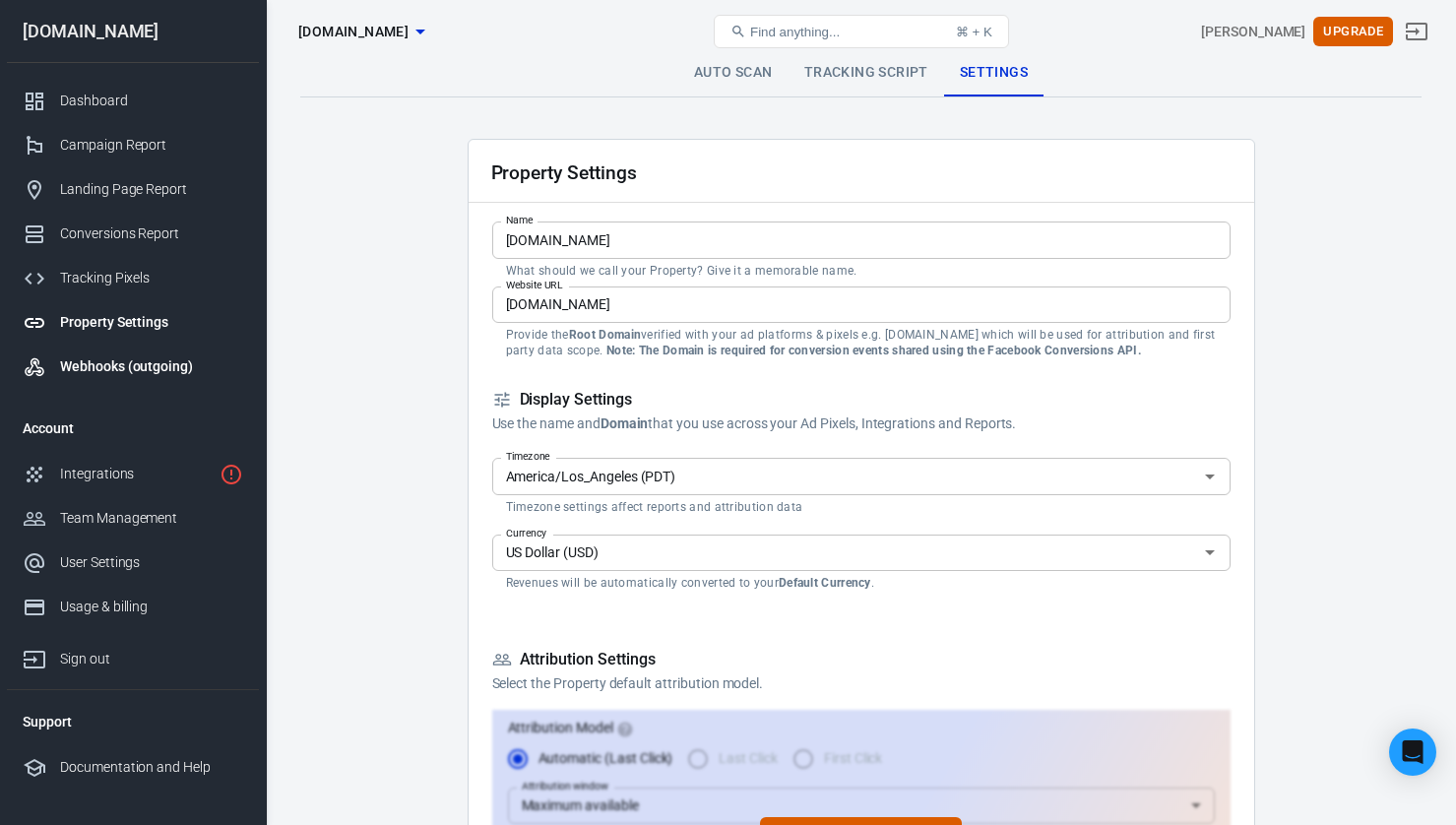
click at [139, 377] on link "Webhooks (outgoing)" at bounding box center [132, 367] width 252 height 44
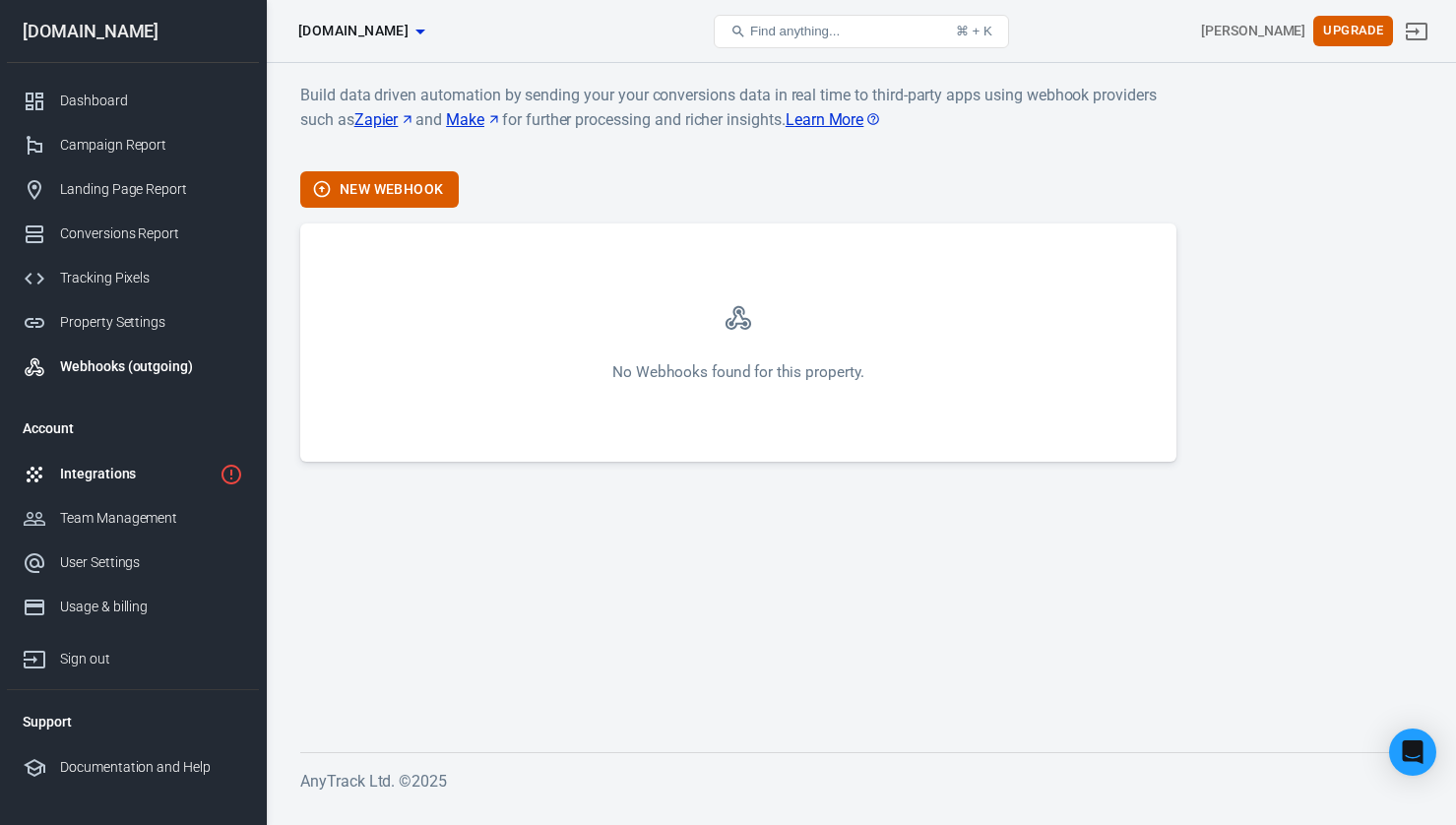
click at [116, 463] on div "Integrations" at bounding box center [135, 473] width 151 height 21
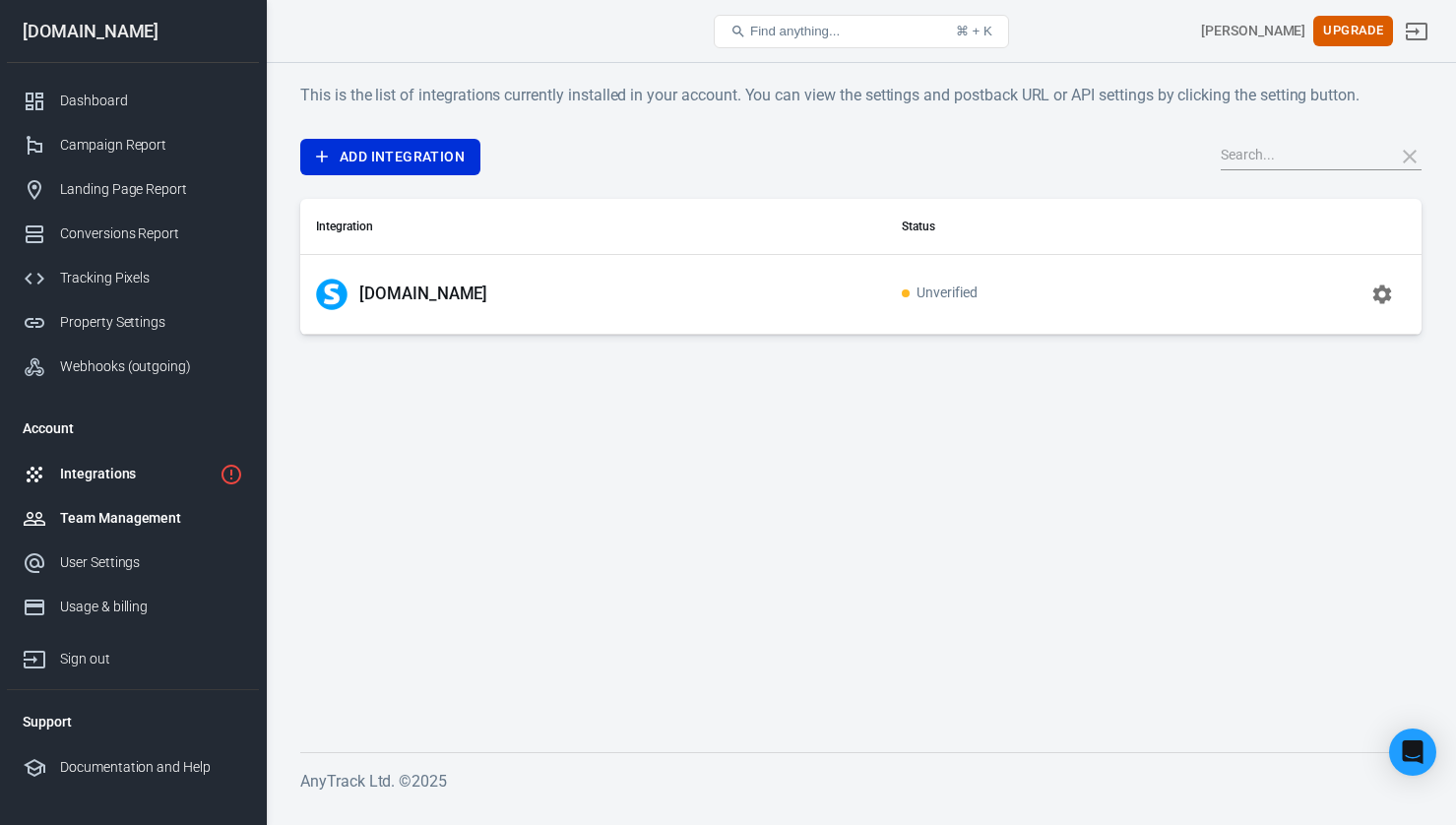
click at [107, 516] on div "Team Management" at bounding box center [151, 518] width 183 height 21
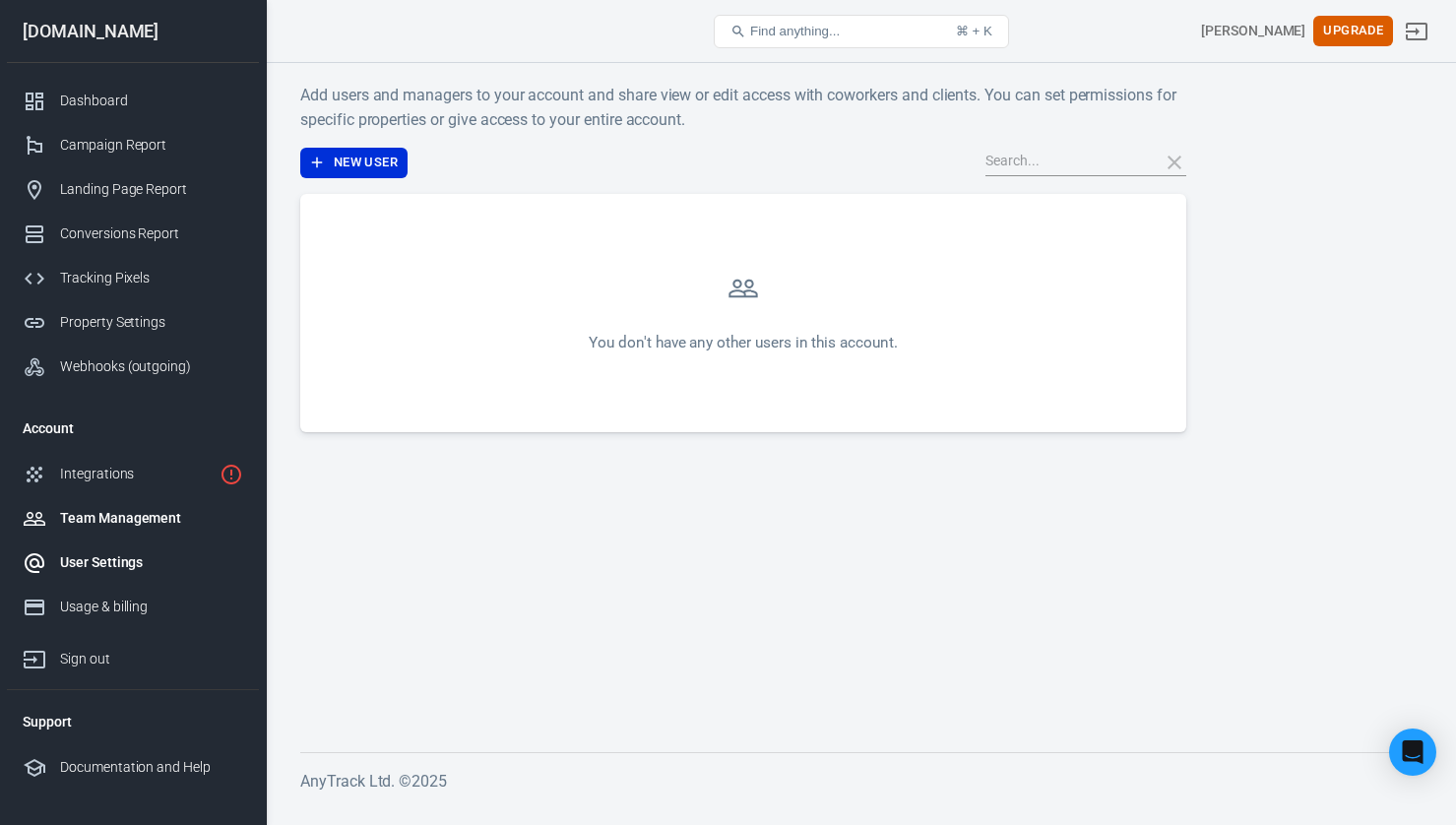
click at [99, 575] on link "User Settings" at bounding box center [132, 562] width 252 height 44
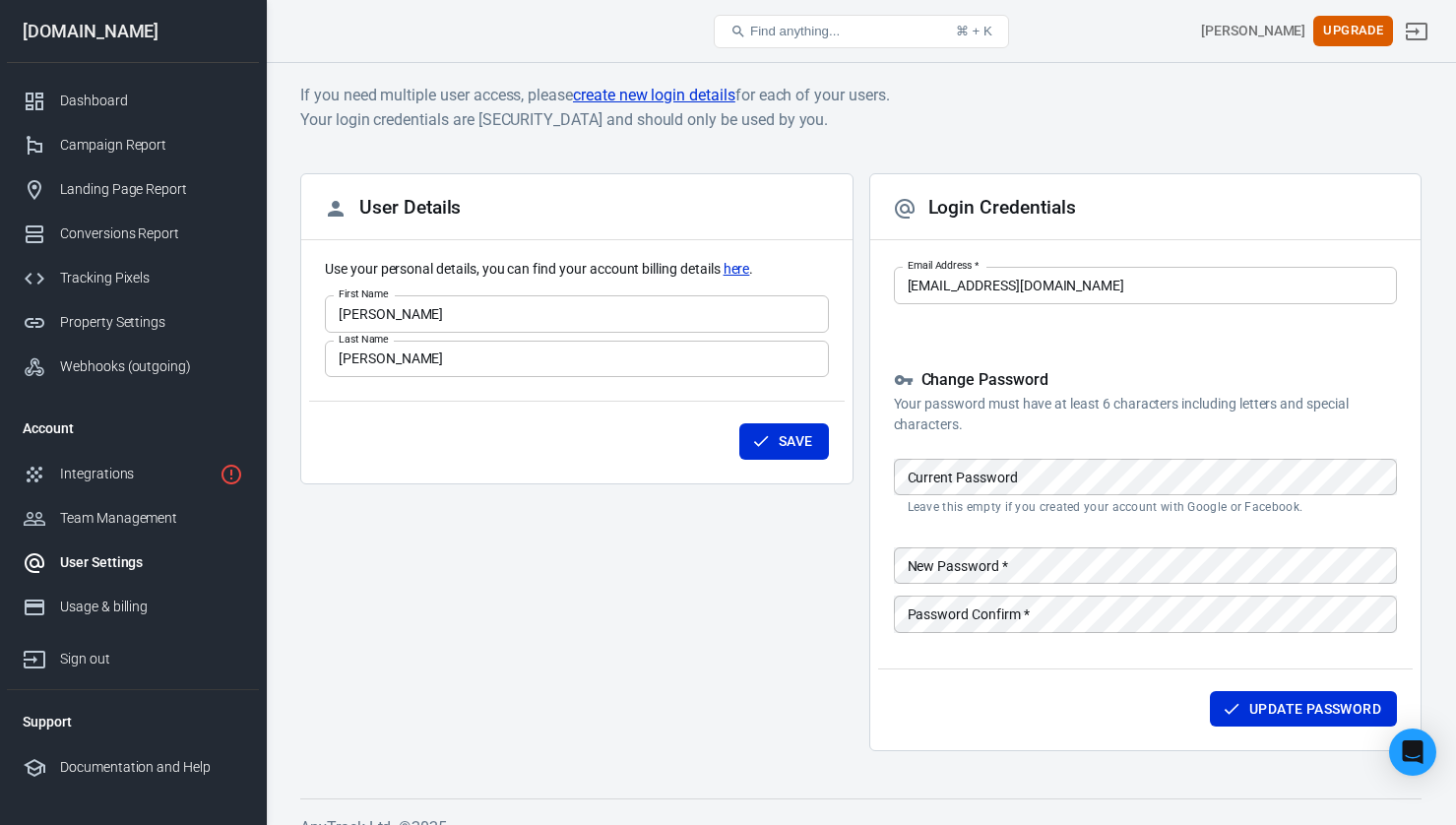
click at [99, 21] on div "[DOMAIN_NAME]" at bounding box center [132, 32] width 252 height 63
click at [98, 38] on div "[DOMAIN_NAME]" at bounding box center [132, 32] width 252 height 18
click at [101, 84] on link "Dashboard" at bounding box center [132, 101] width 252 height 44
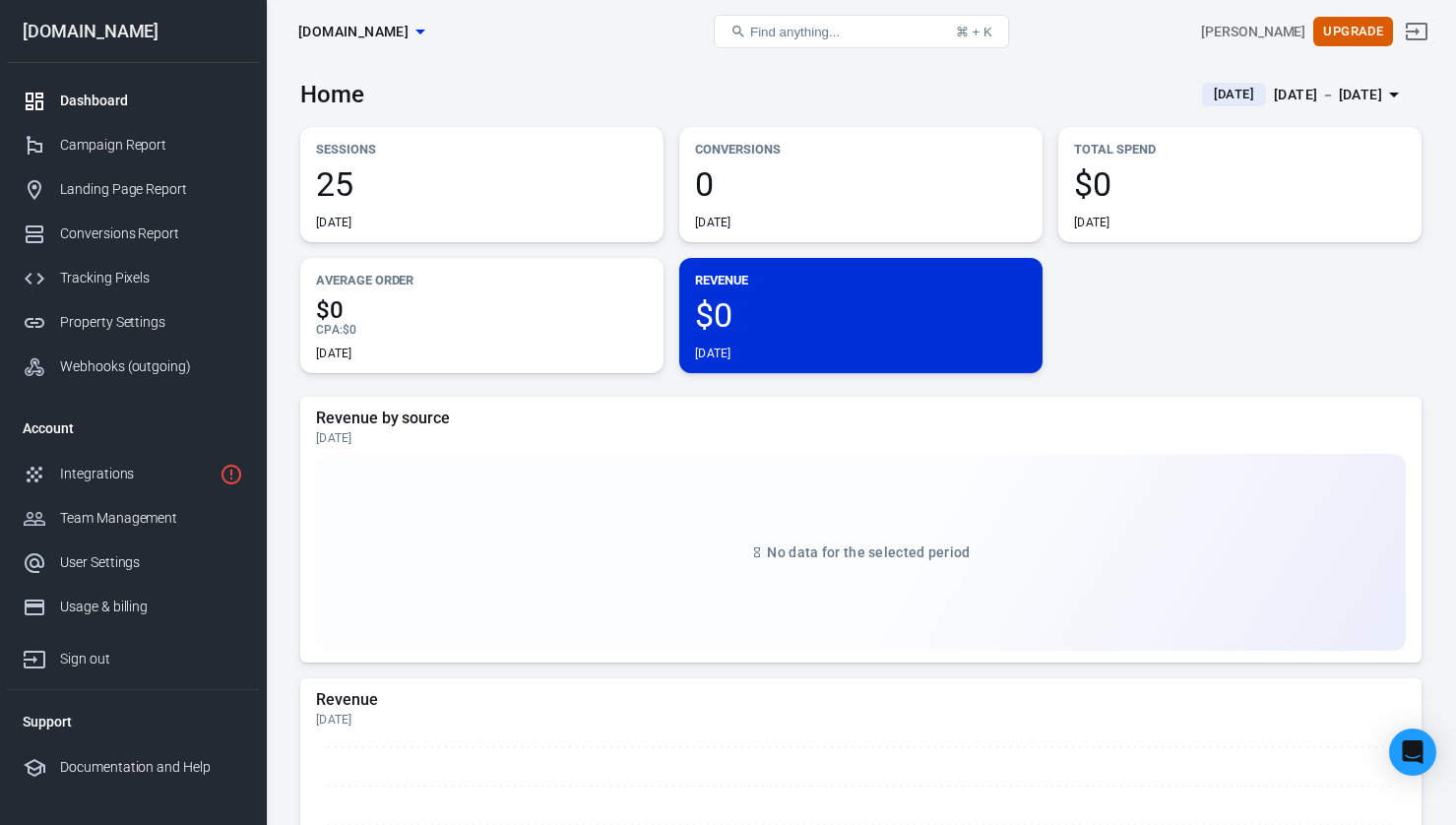
click at [925, 32] on button "Find anything... ⌘ + K" at bounding box center [860, 32] width 295 height 34
click at [854, 33] on button "Find anything... ⌘ + K" at bounding box center [860, 32] width 295 height 34
click at [753, 31] on span "Find anything..." at bounding box center [794, 32] width 90 height 15
click at [736, 33] on icon at bounding box center [738, 32] width 12 height 12
click at [764, 35] on span "Find anything..." at bounding box center [794, 32] width 90 height 15
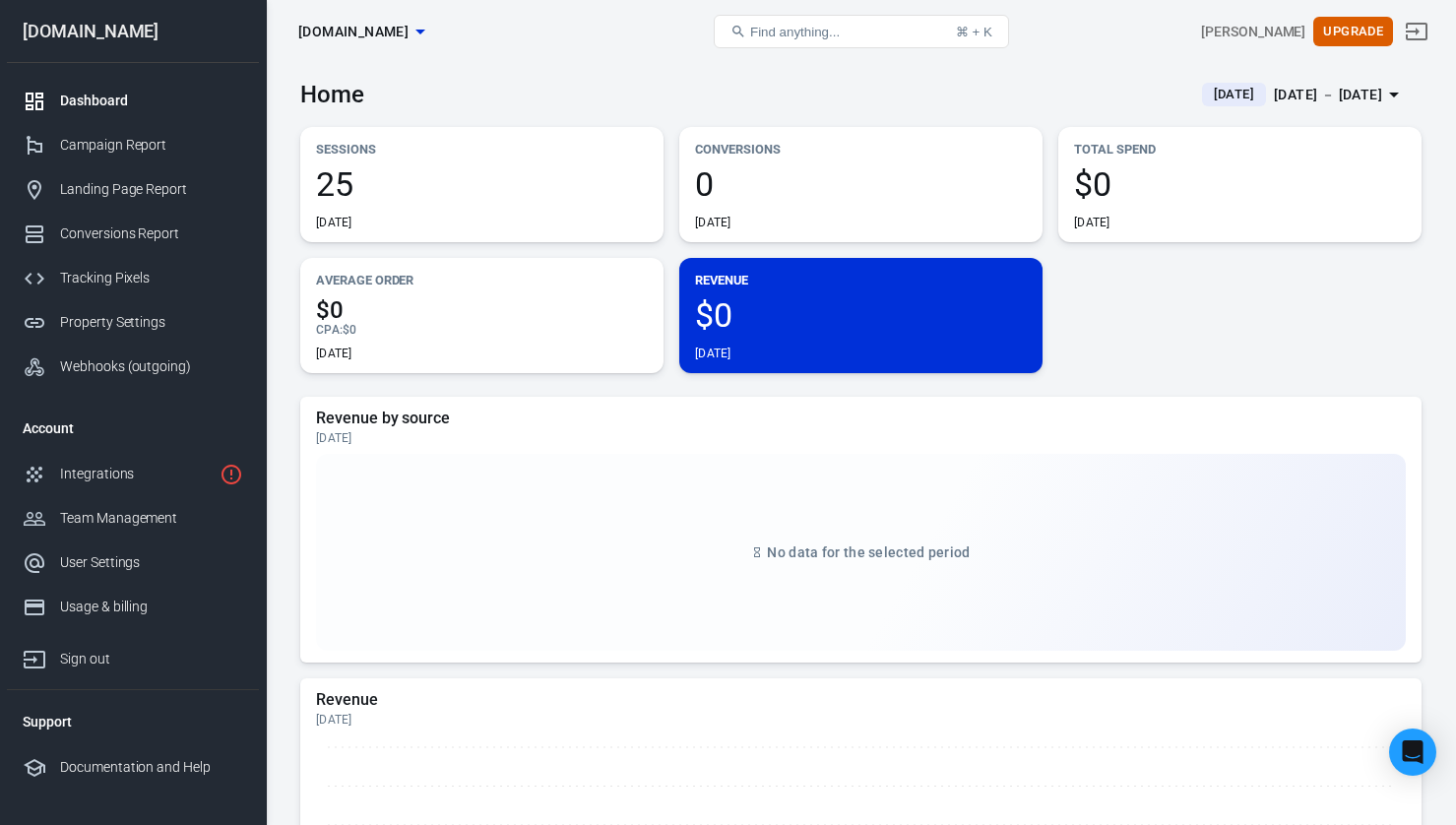
click at [748, 36] on div "Find anything..." at bounding box center [784, 32] width 110 height 16
click at [730, 33] on icon at bounding box center [738, 32] width 16 height 16
click at [757, 36] on span "Find anything..." at bounding box center [794, 32] width 90 height 15
click at [724, 34] on button "Find anything... ⌘ + K" at bounding box center [860, 32] width 295 height 34
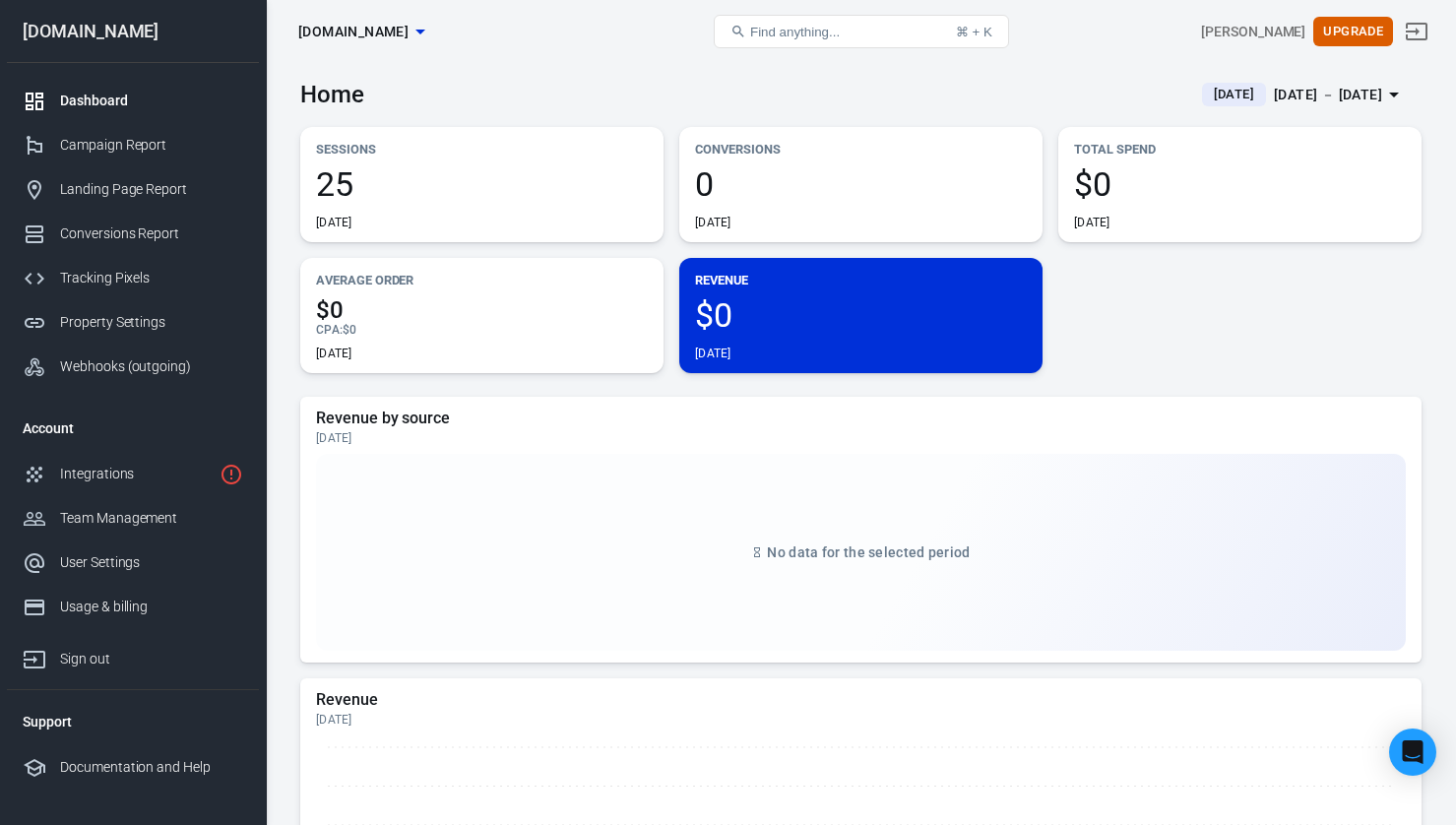
click at [724, 34] on button "Find anything... ⌘ + K" at bounding box center [860, 32] width 295 height 34
click at [739, 30] on icon at bounding box center [738, 32] width 12 height 12
click at [102, 145] on div "Campaign Report" at bounding box center [151, 145] width 183 height 21
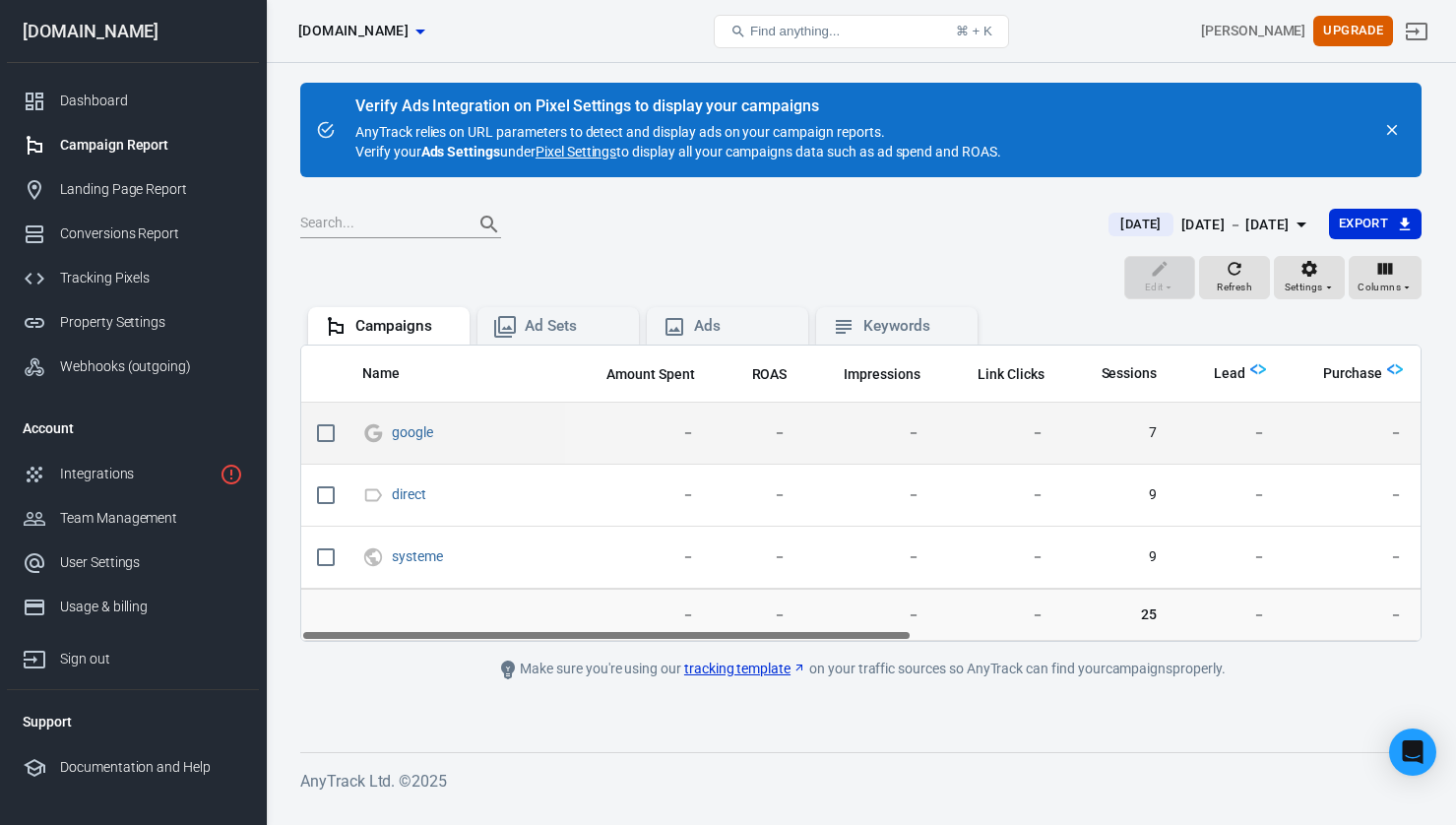
click at [1158, 432] on td "7" at bounding box center [1116, 434] width 114 height 62
click at [1149, 431] on span "7" at bounding box center [1116, 433] width 82 height 20
click at [318, 441] on input "scrollable content" at bounding box center [326, 434] width 41 height 41
checkbox input "true"
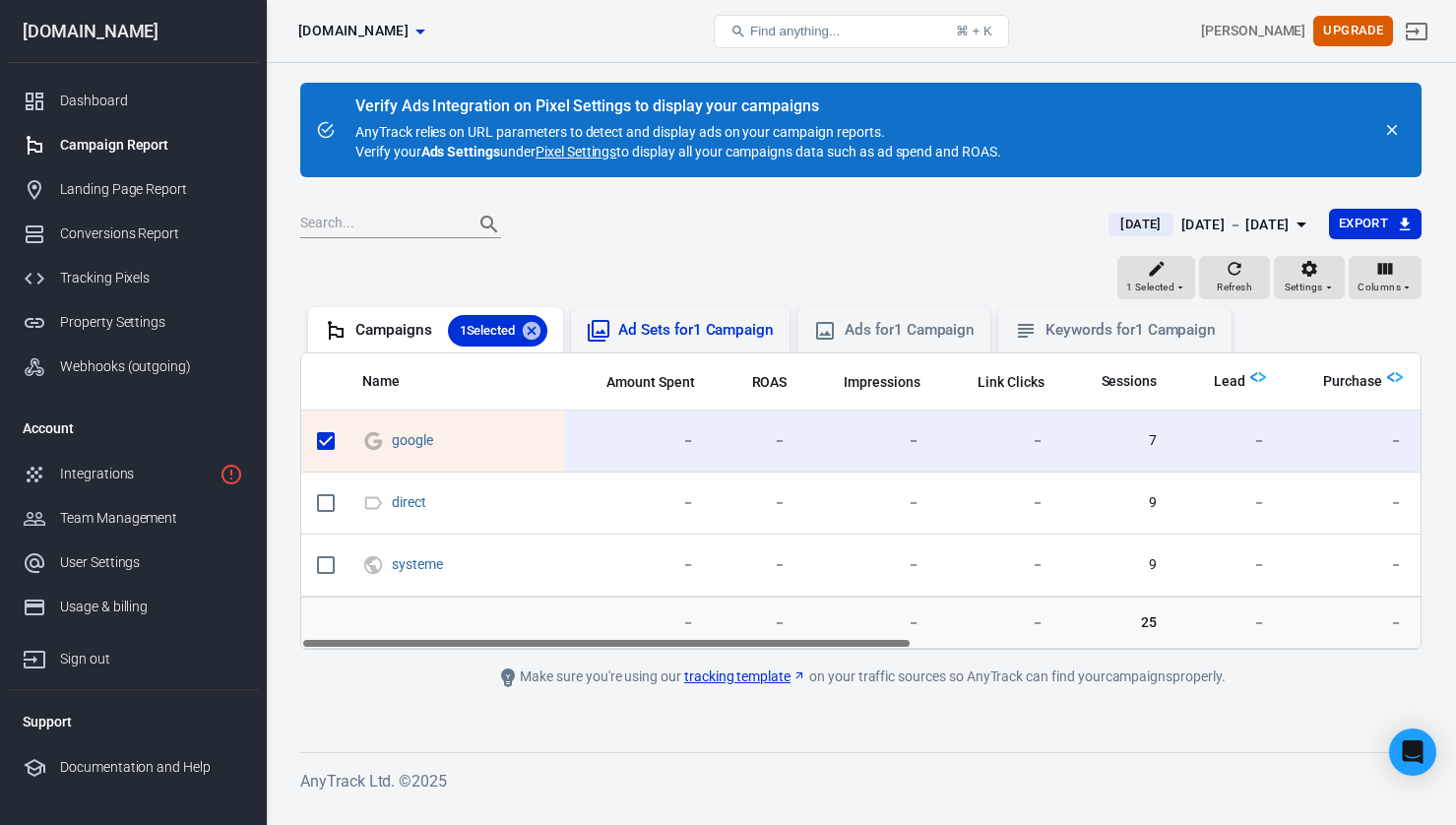
click at [706, 332] on div "Ad Sets for 1 Campaign" at bounding box center [695, 330] width 155 height 21
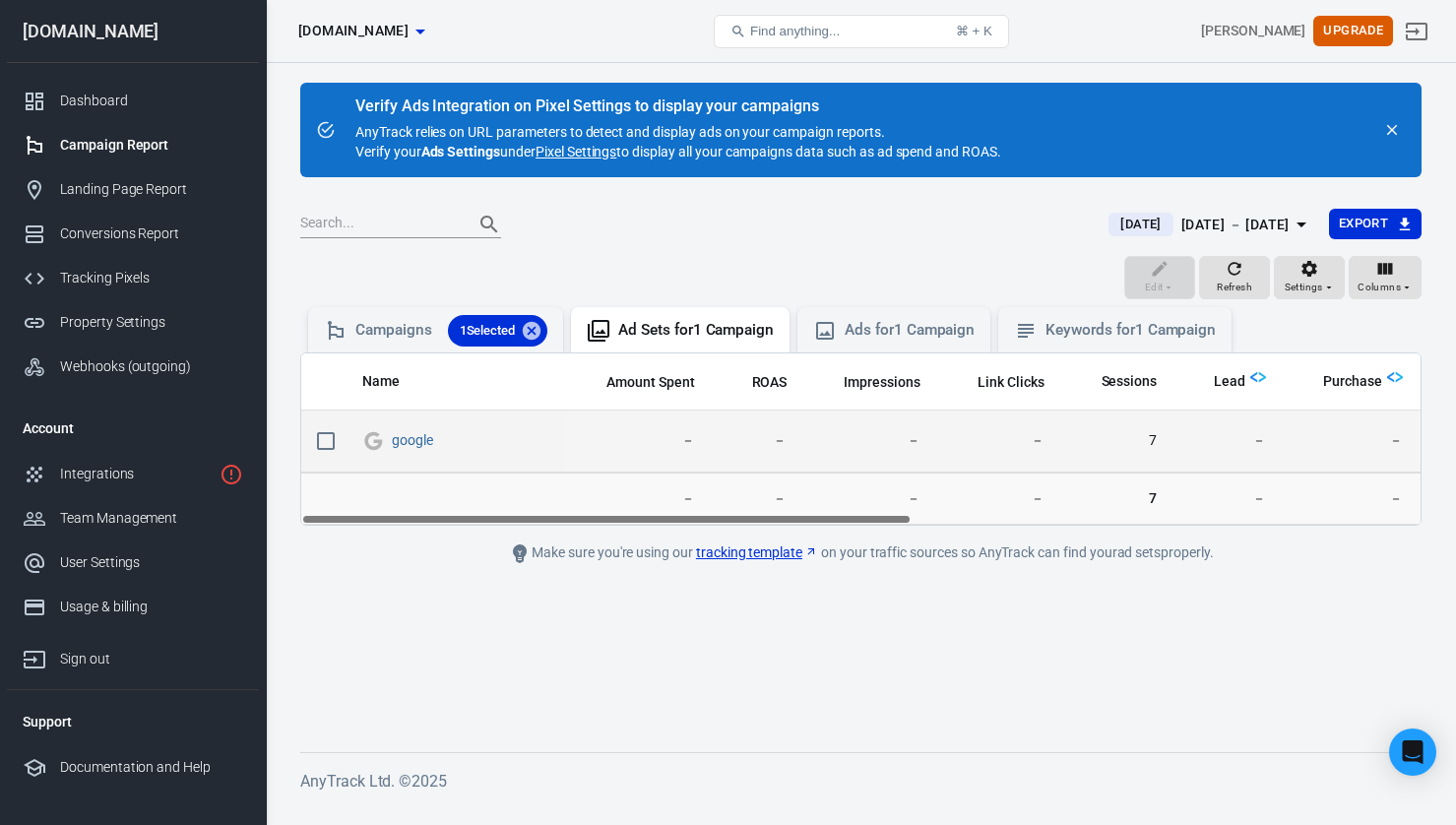
click at [326, 443] on input "scrollable content" at bounding box center [326, 441] width 41 height 41
checkbox input "true"
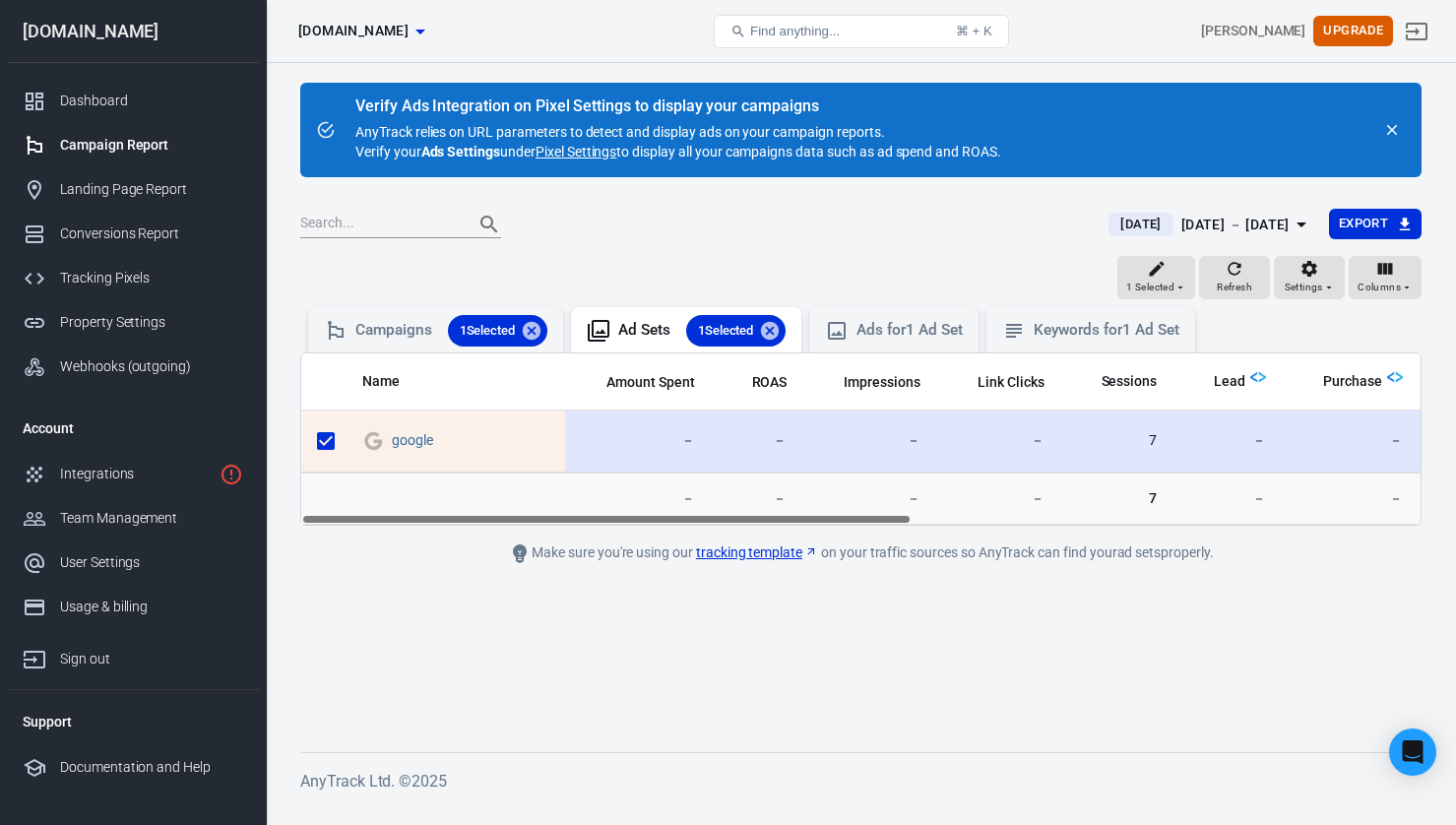
click at [721, 439] on td "－" at bounding box center [757, 442] width 93 height 62
click at [837, 444] on span "－" at bounding box center [869, 441] width 103 height 20
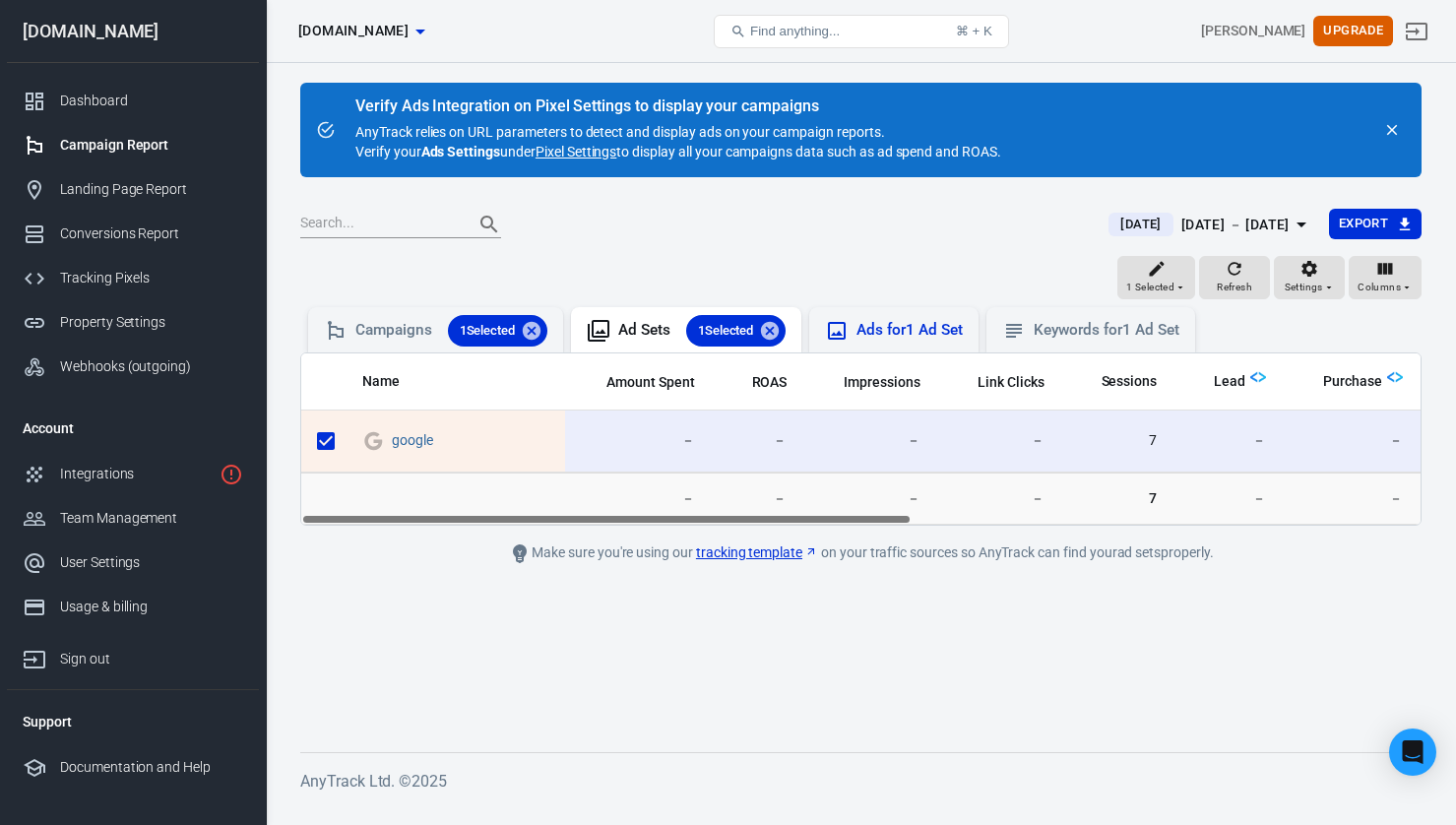
click at [897, 337] on div "Ads for 1 Ad Set" at bounding box center [909, 330] width 106 height 21
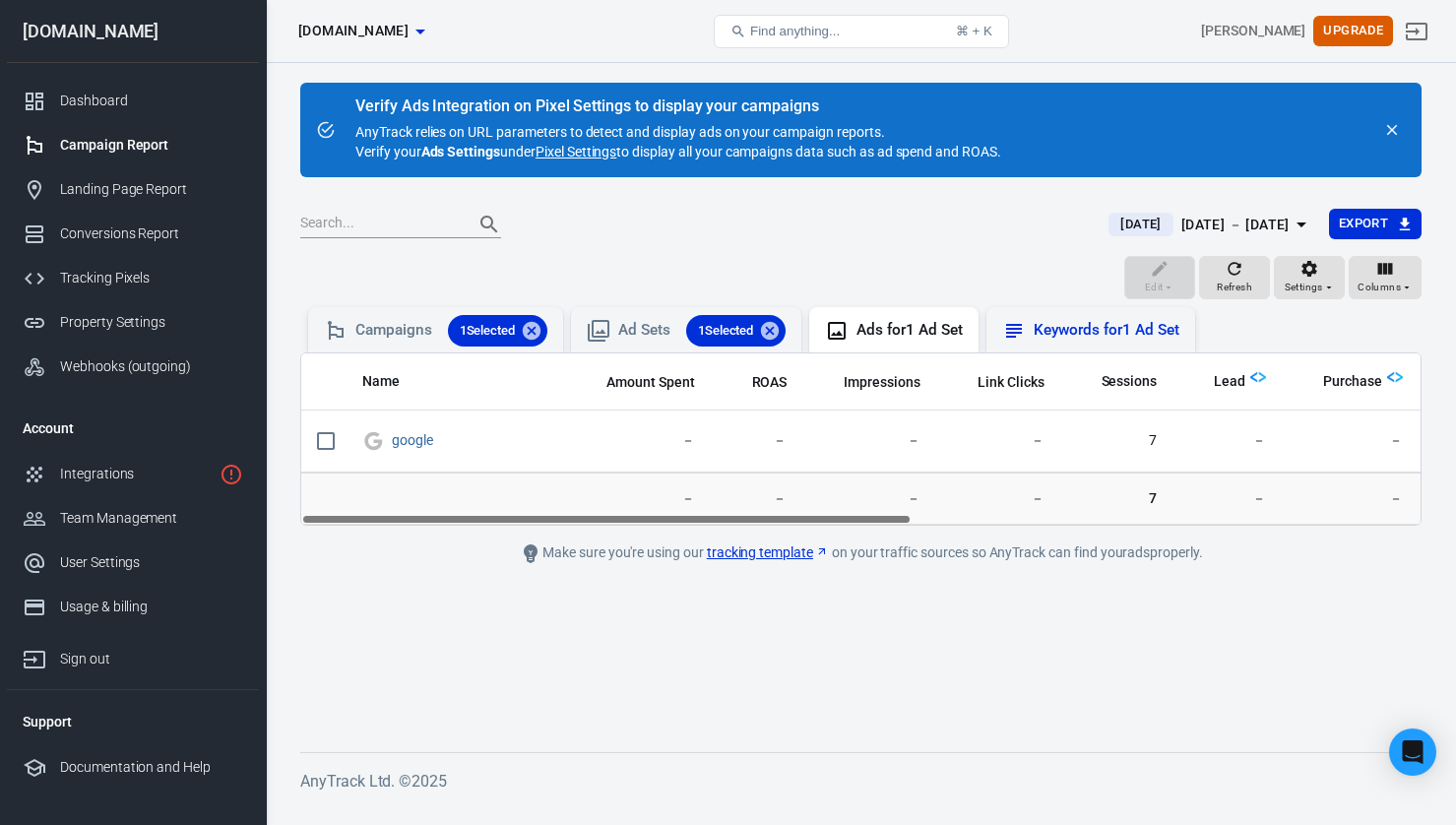
click at [1063, 336] on div "Keywords for 1 Ad Set" at bounding box center [1105, 330] width 145 height 21
click at [379, 327] on div "Campaigns 1 Selected" at bounding box center [451, 331] width 192 height 32
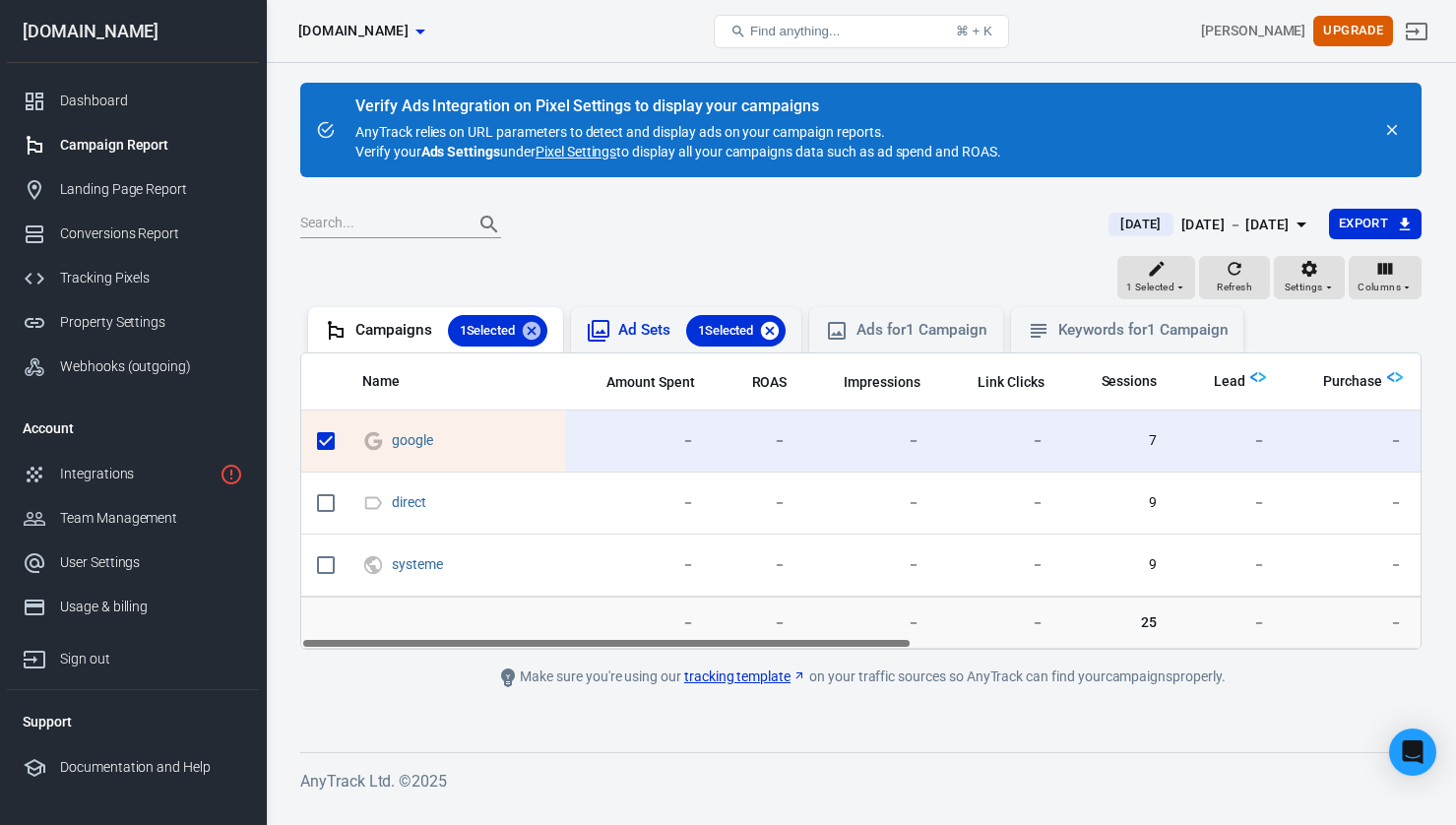
click at [778, 327] on icon at bounding box center [769, 330] width 18 height 18
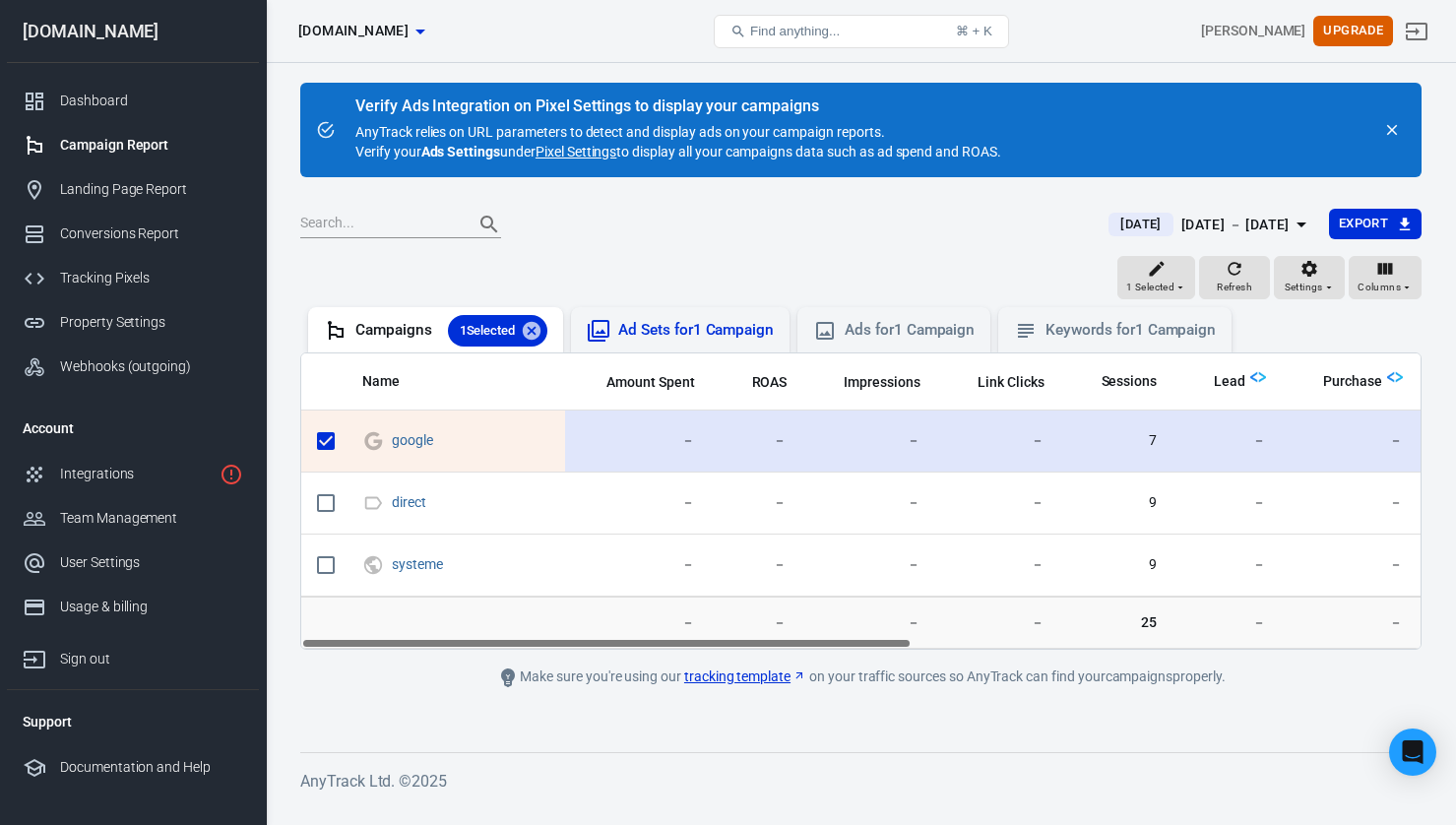
click at [327, 450] on input "scrollable content" at bounding box center [326, 441] width 41 height 41
checkbox input "false"
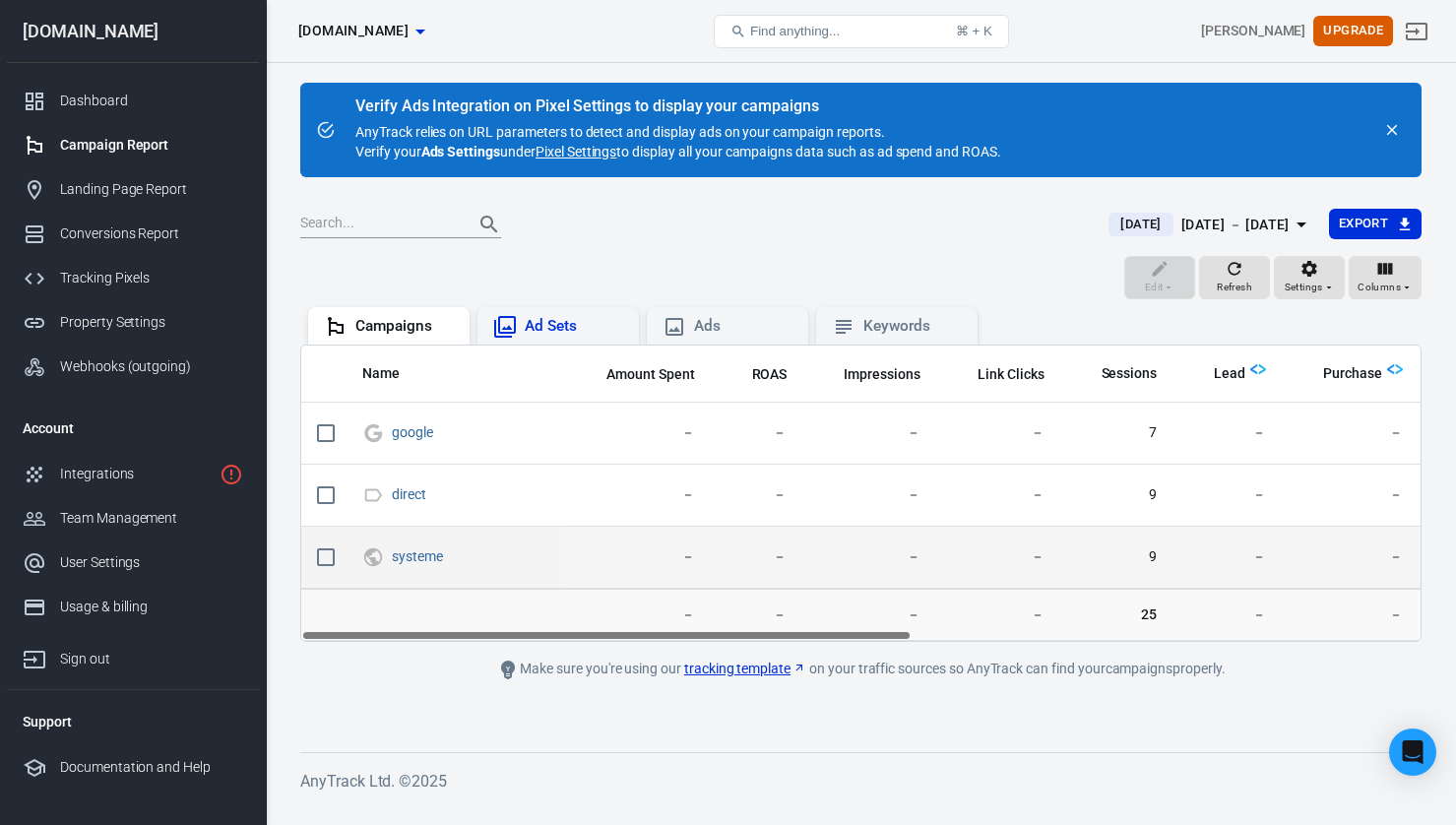
click at [331, 561] on input "scrollable content" at bounding box center [326, 557] width 41 height 41
checkbox input "true"
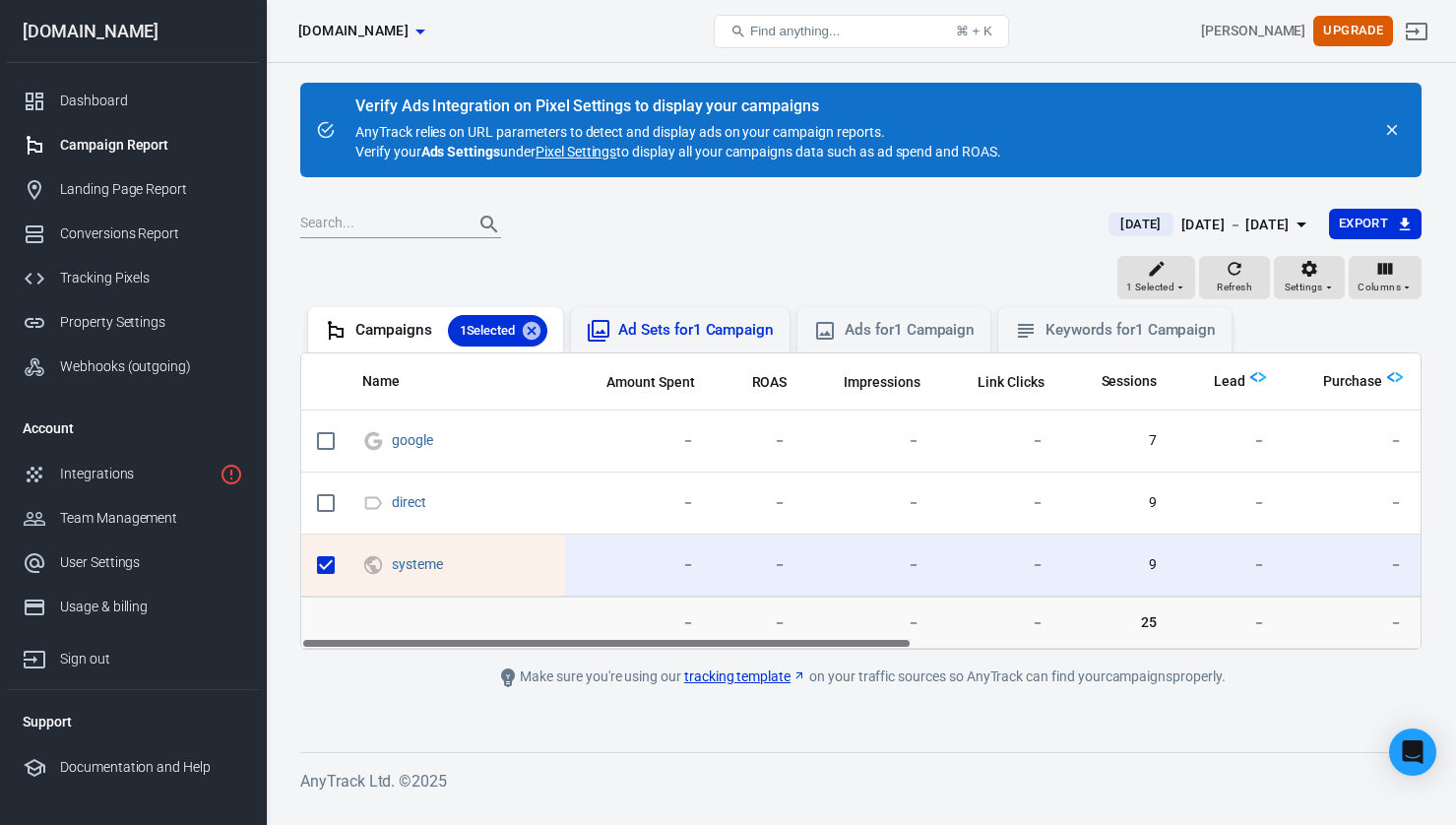
click at [688, 328] on div "Ad Sets for 1 Campaign" at bounding box center [695, 330] width 155 height 21
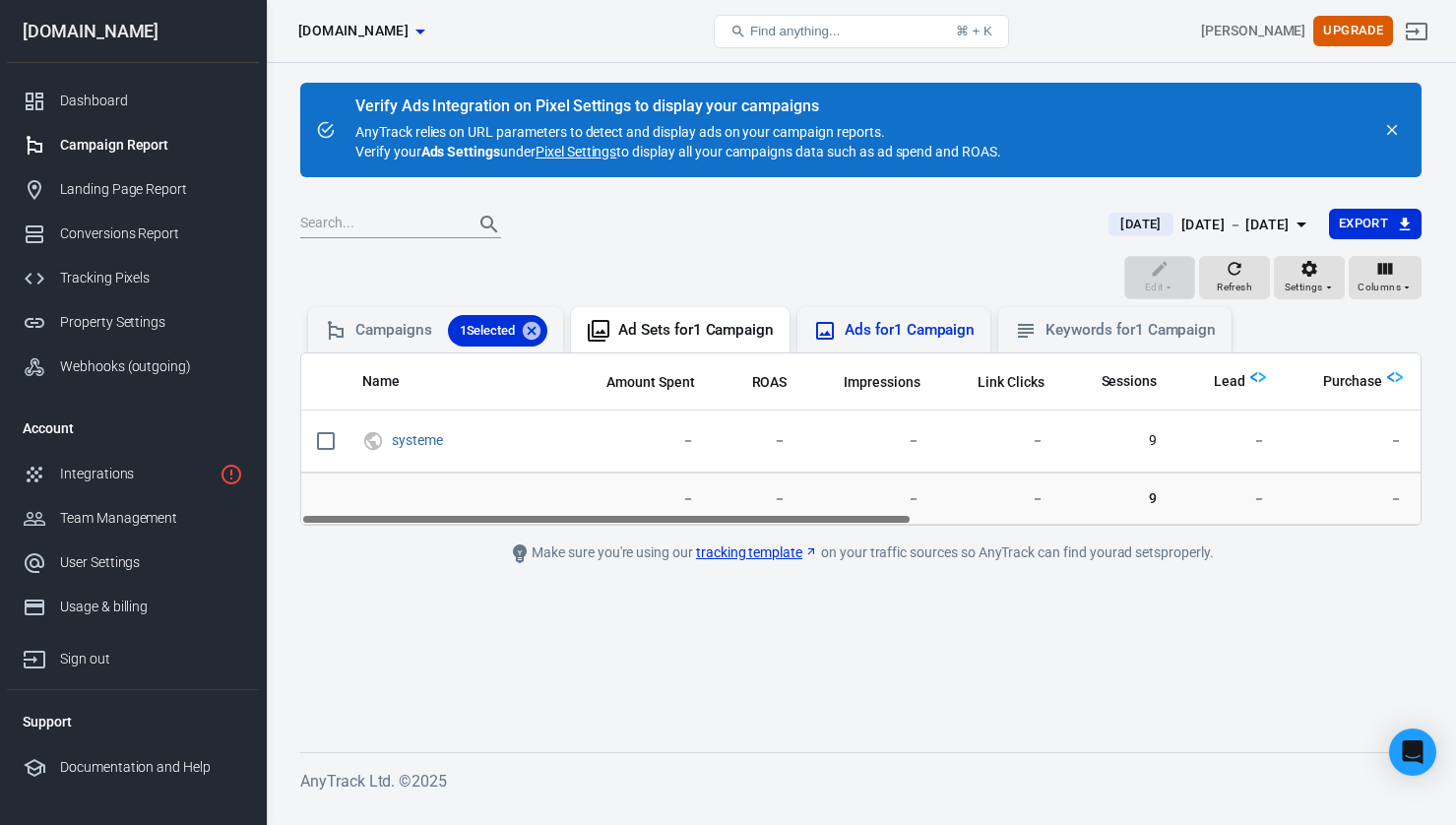
click at [874, 329] on div "Ads for 1 Campaign" at bounding box center [910, 330] width 130 height 21
click at [1076, 334] on div "Keywords for 1 Campaign" at bounding box center [1130, 330] width 170 height 21
click at [393, 323] on div "Campaigns 1 Selected" at bounding box center [451, 331] width 192 height 32
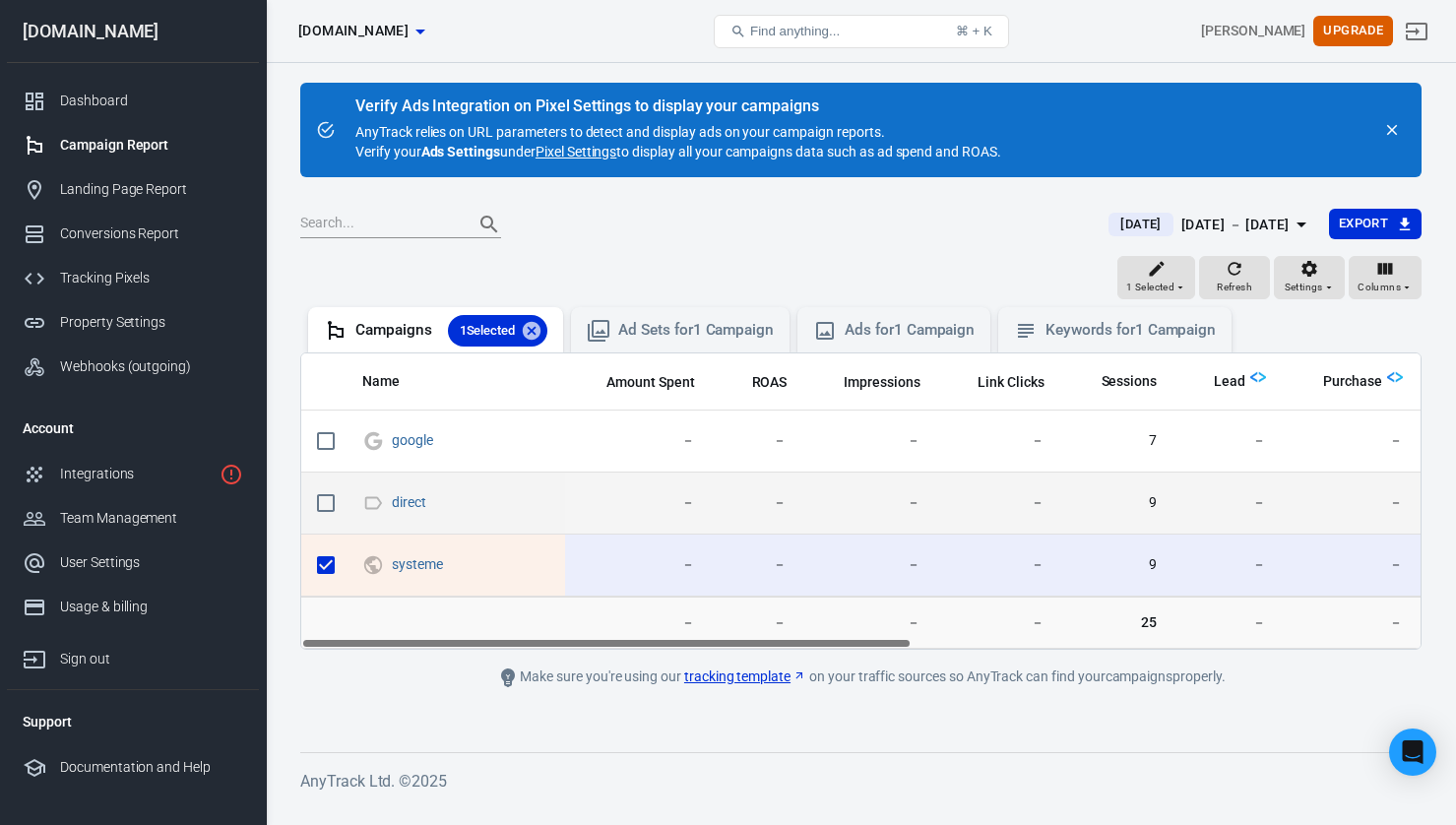
click at [323, 501] on input "scrollable content" at bounding box center [326, 503] width 41 height 41
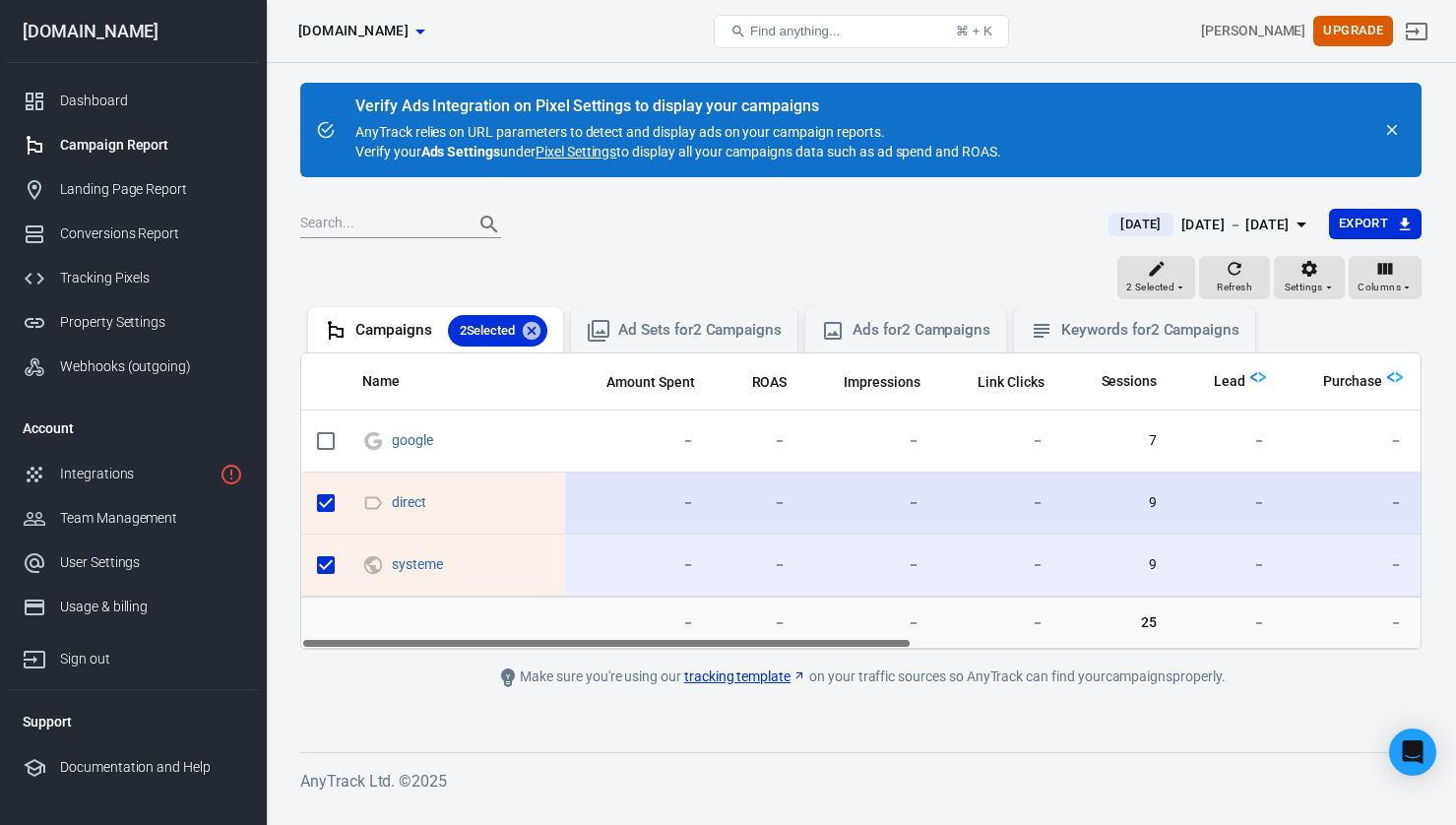
click at [325, 503] on input "scrollable content" at bounding box center [326, 503] width 41 height 41
checkbox input "false"
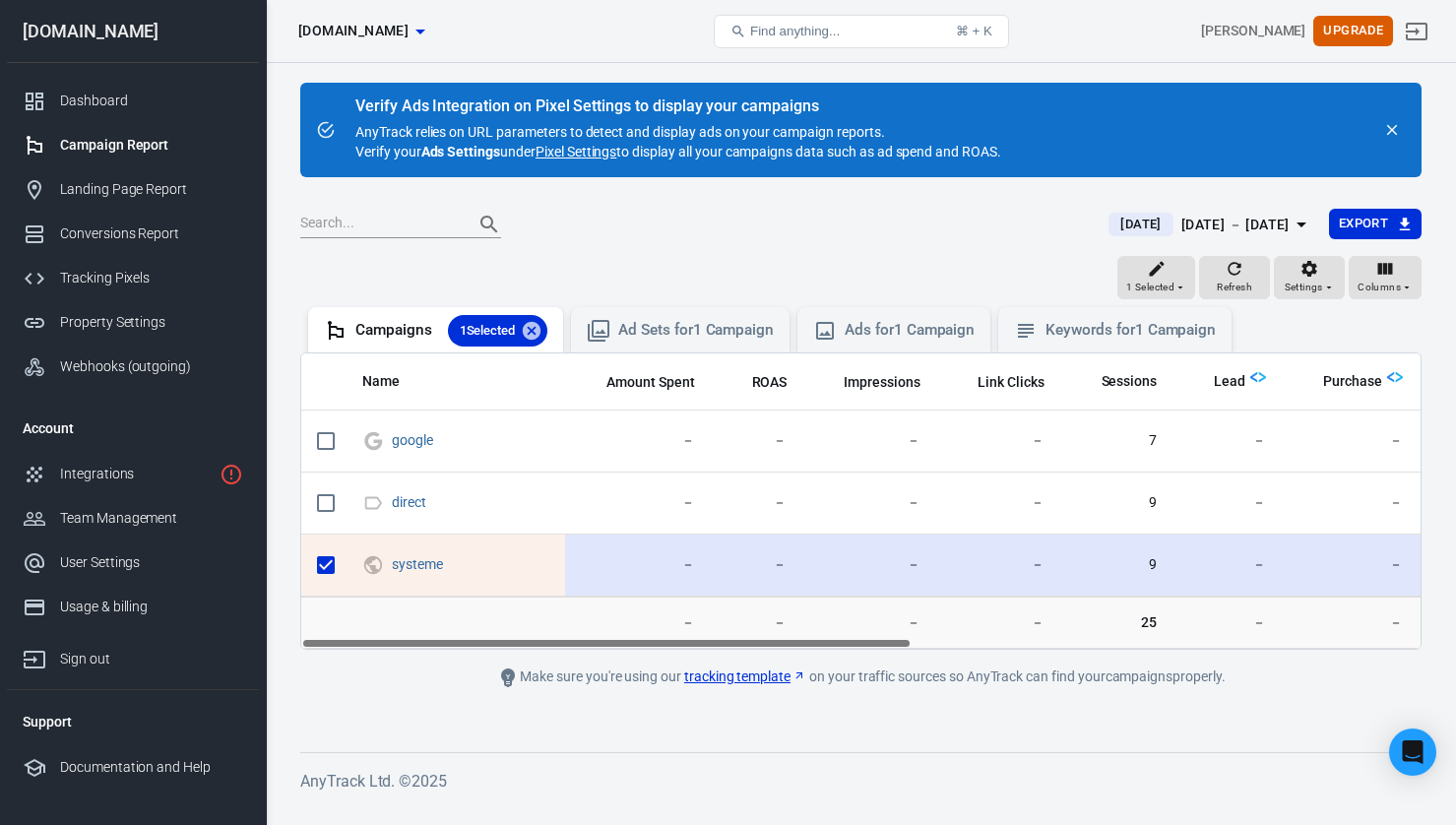
click at [324, 567] on input "scrollable content" at bounding box center [326, 565] width 41 height 41
checkbox input "false"
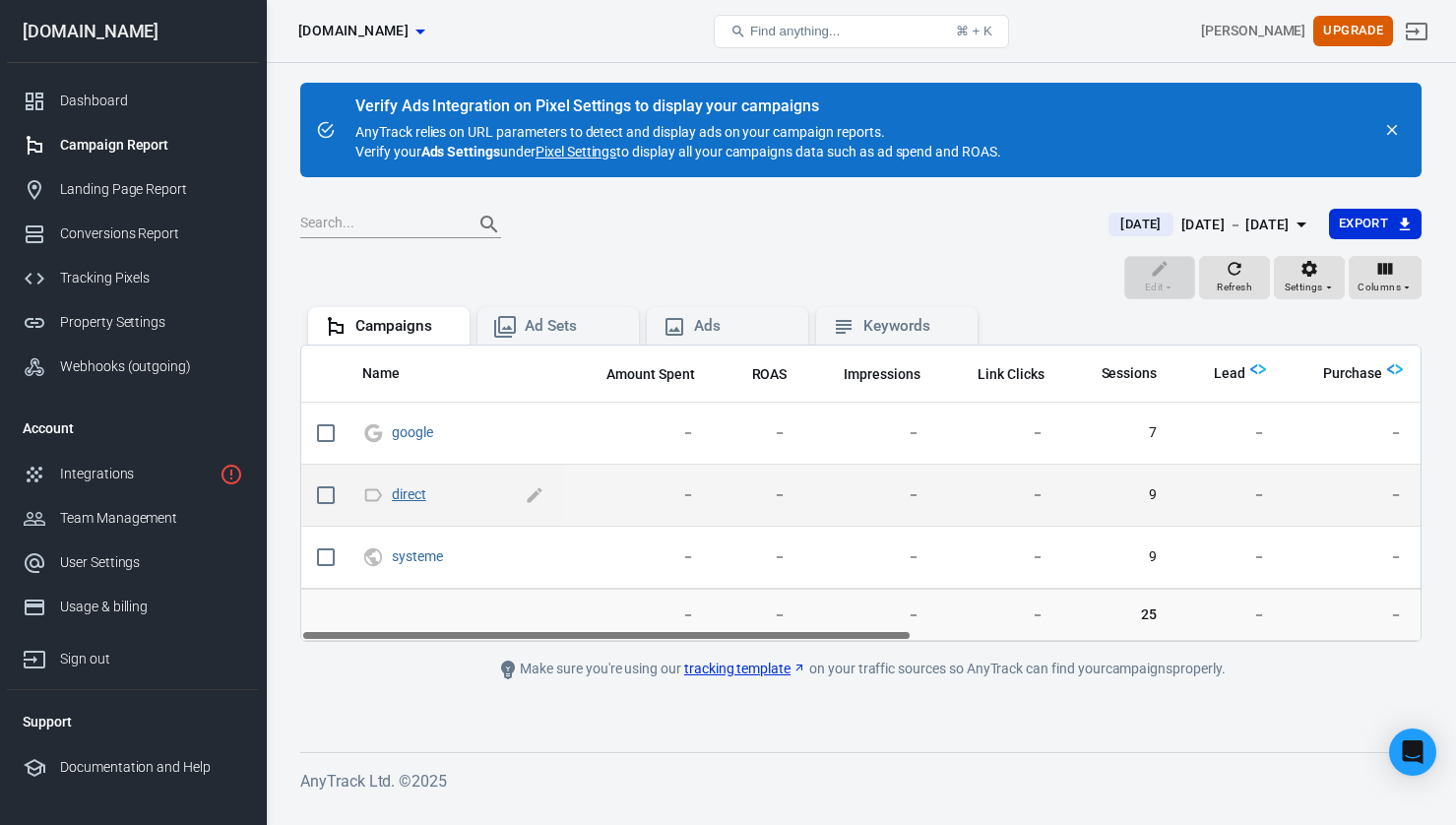
click at [414, 496] on link "direct" at bounding box center [409, 494] width 35 height 16
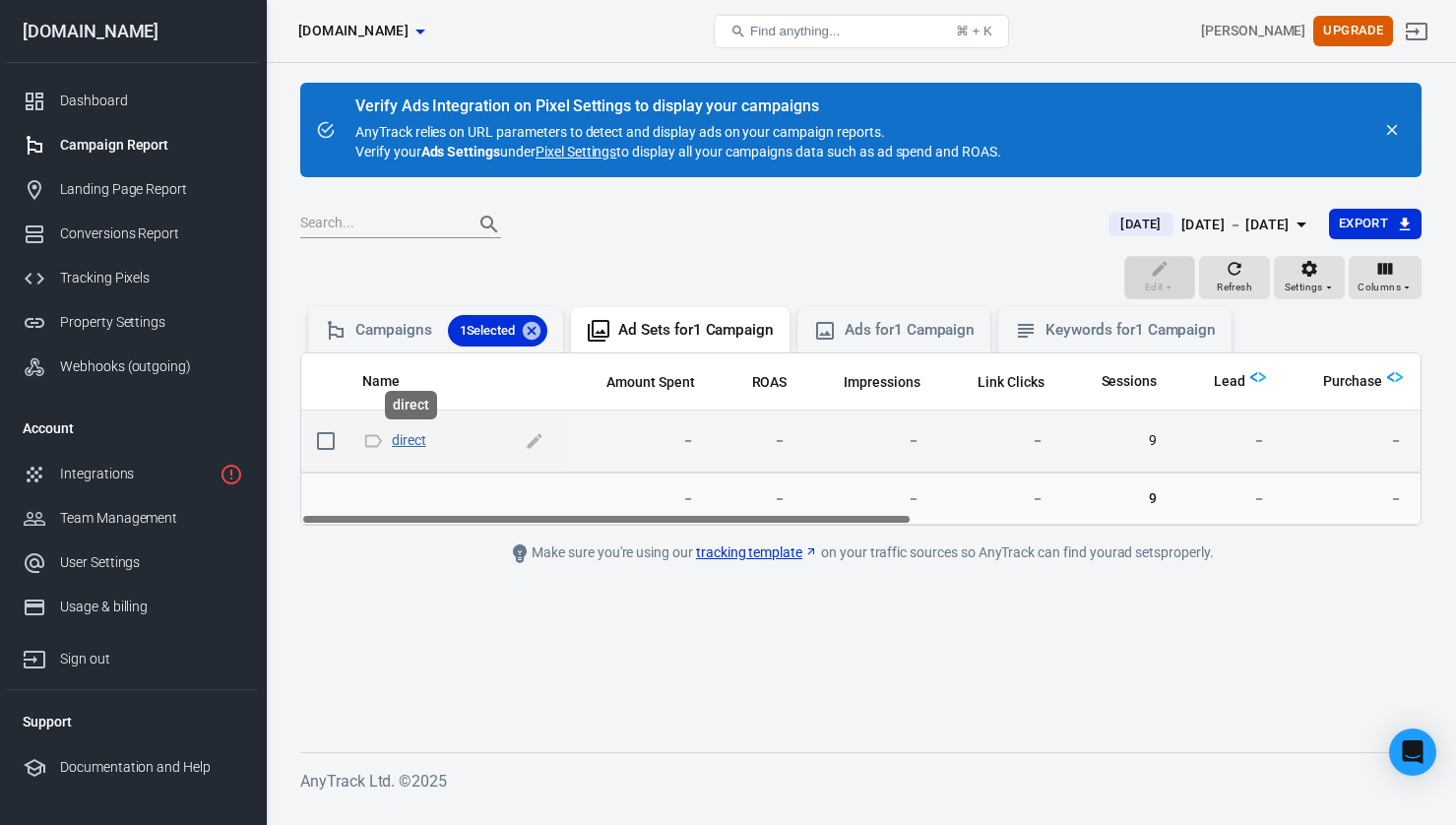
click at [411, 438] on link "direct" at bounding box center [409, 440] width 35 height 16
click at [415, 435] on link "direct" at bounding box center [409, 440] width 35 height 16
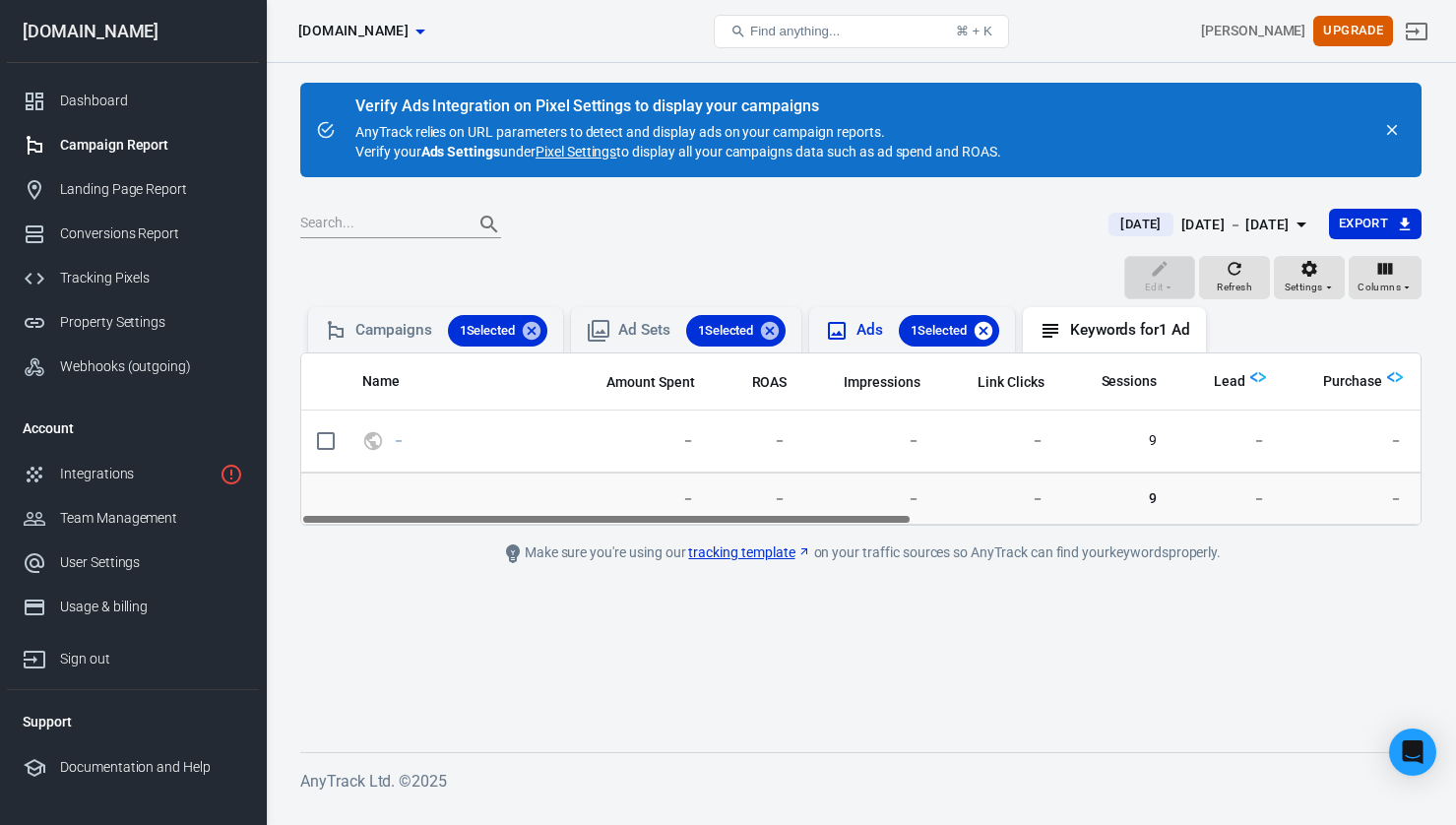
click at [992, 334] on icon at bounding box center [983, 330] width 18 height 18
click at [774, 337] on icon at bounding box center [769, 330] width 18 height 18
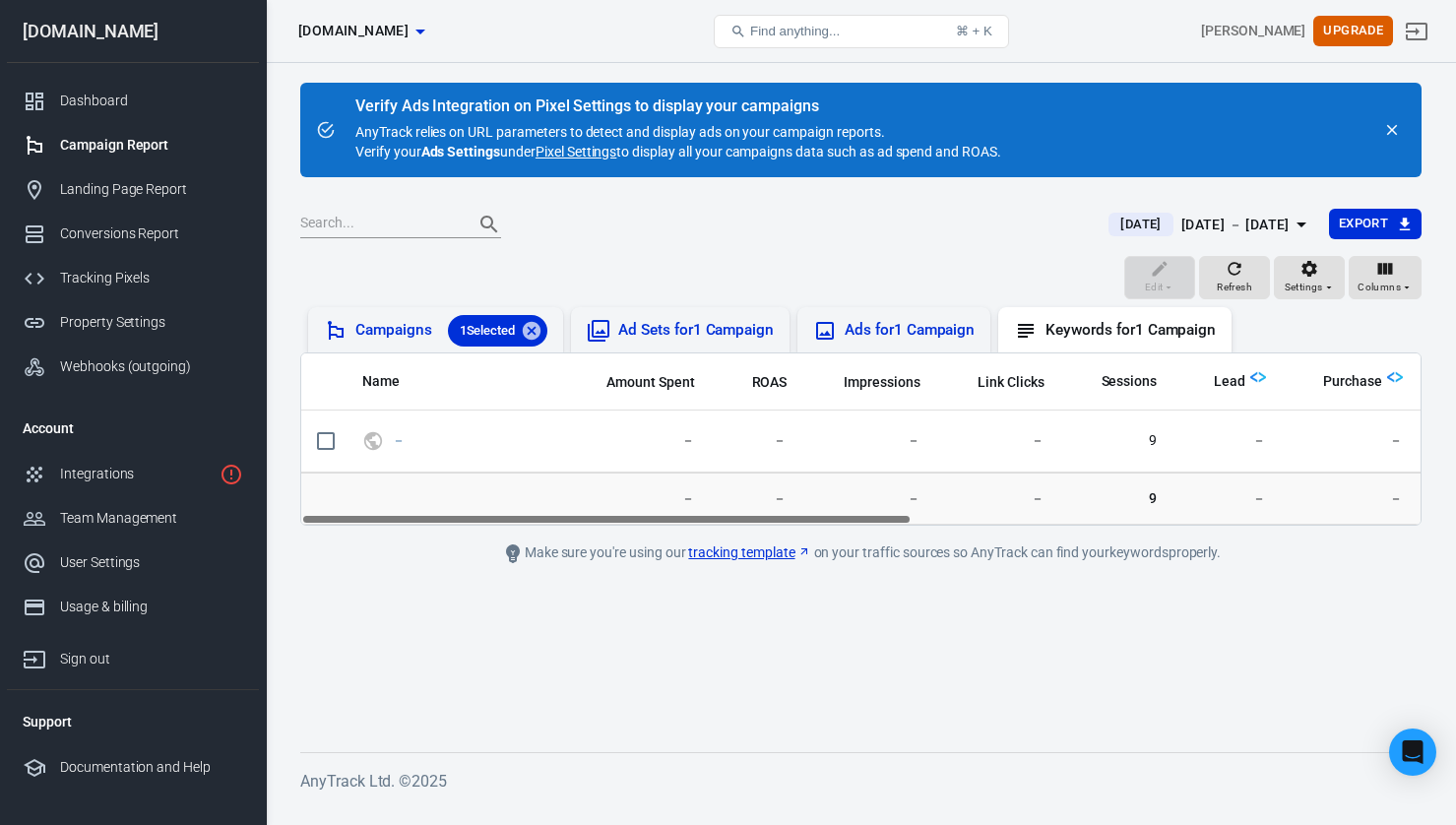
click at [546, 332] on div "1 Selected" at bounding box center [498, 331] width 101 height 32
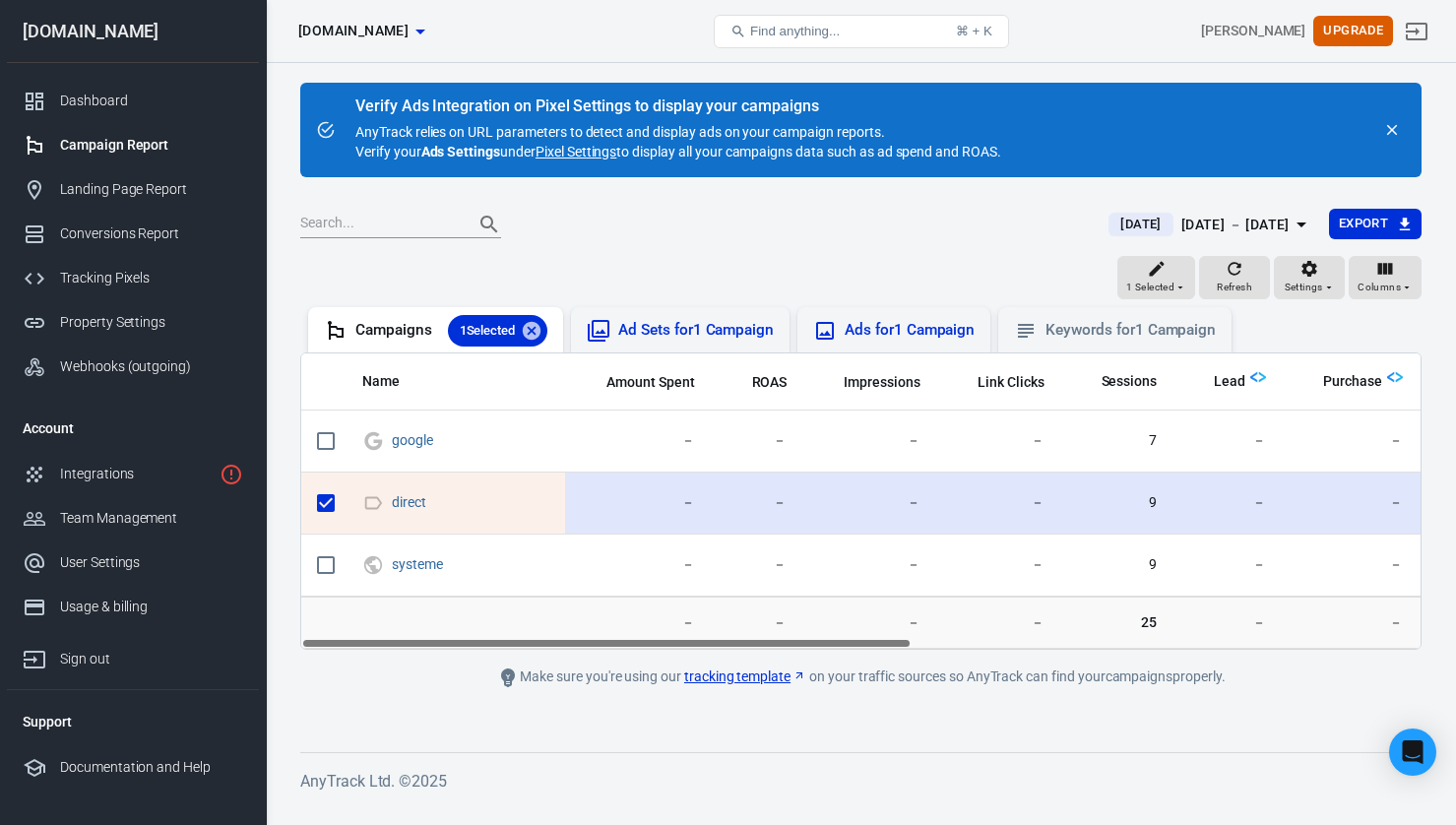
click at [328, 506] on input "scrollable content" at bounding box center [326, 503] width 41 height 41
checkbox input "false"
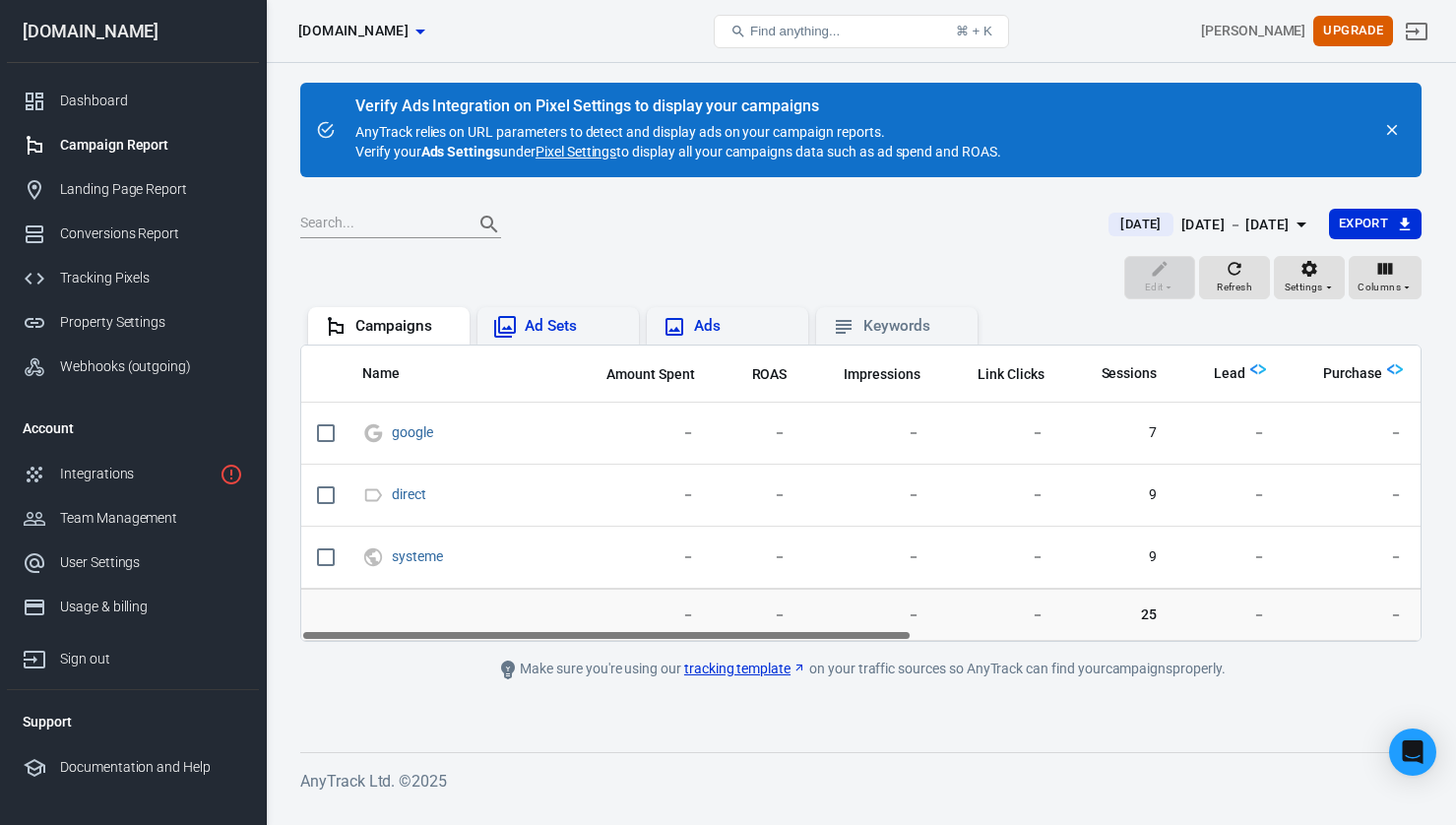
click at [598, 218] on div at bounding box center [692, 224] width 784 height 28
click at [582, 156] on link "Pixel Settings" at bounding box center [576, 151] width 81 height 20
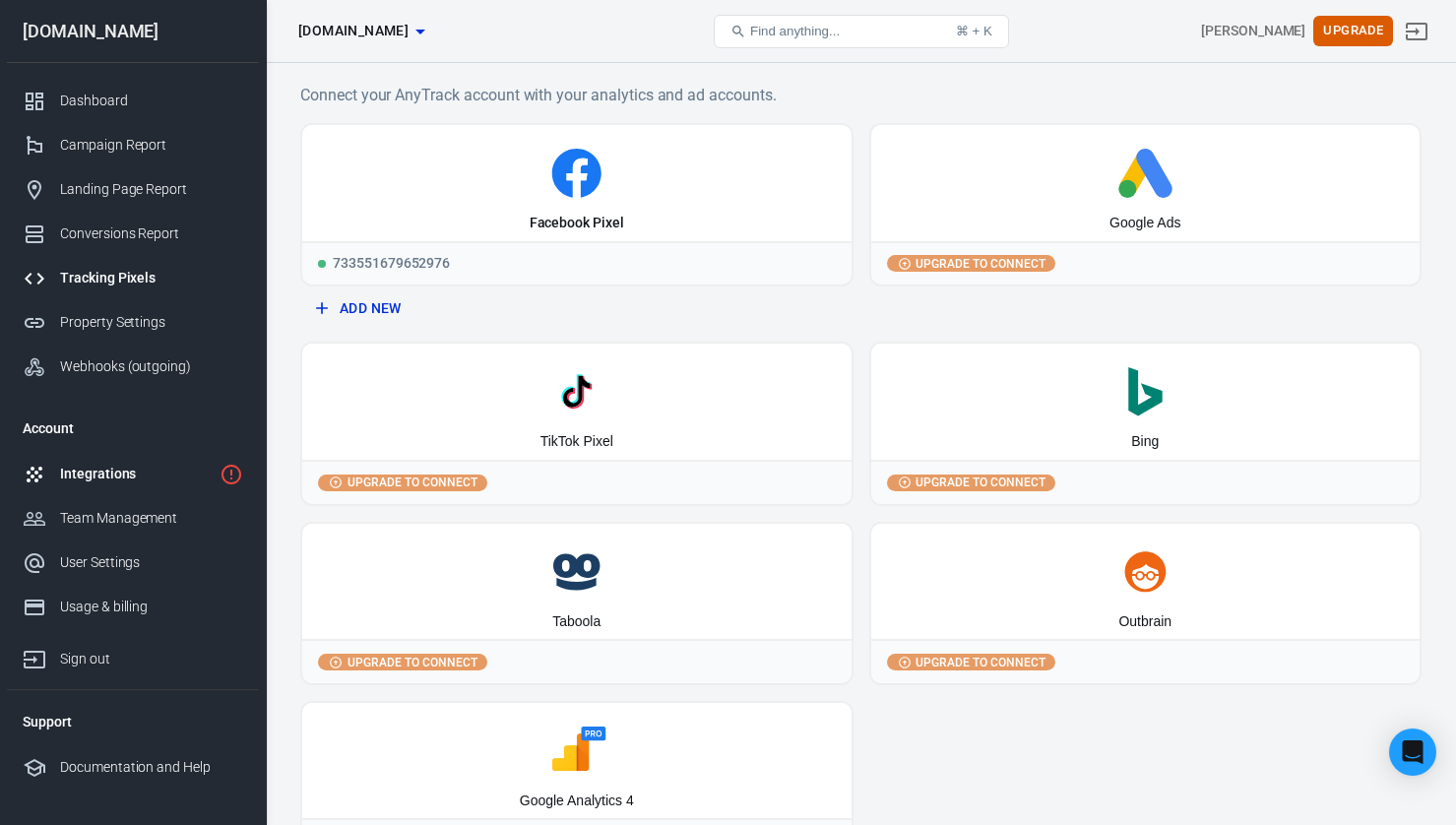
click at [85, 481] on div "Integrations" at bounding box center [135, 473] width 151 height 21
